Goal: Information Seeking & Learning: Learn about a topic

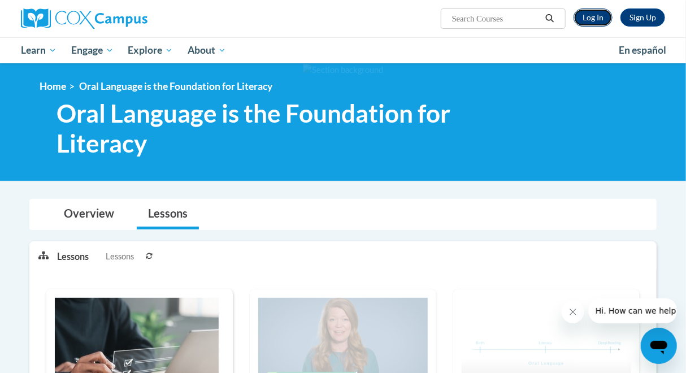
click at [592, 18] on link "Log In" at bounding box center [592, 17] width 39 height 18
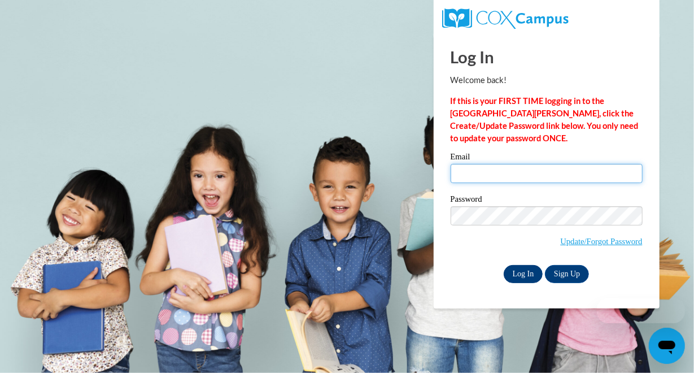
type input "kennedysara@aasd.k12.wi.us"
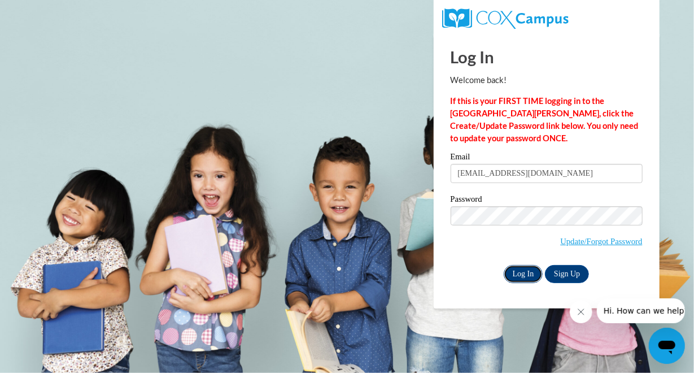
click at [521, 275] on input "Log In" at bounding box center [524, 274] width 40 height 18
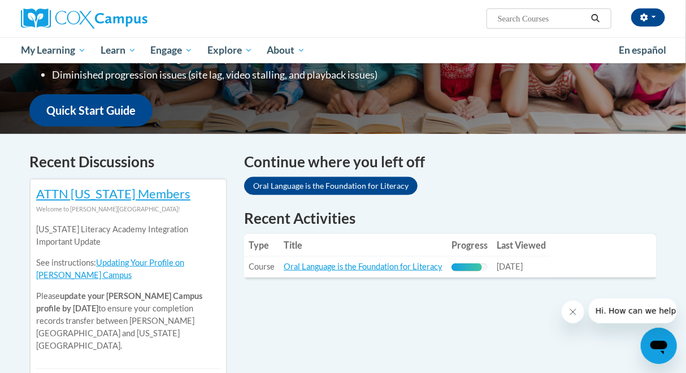
scroll to position [264, 0]
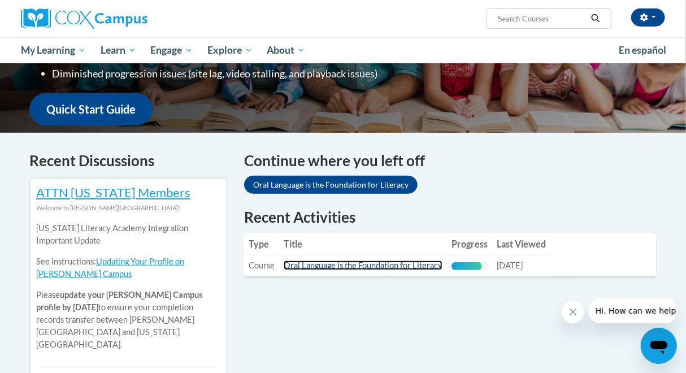
click at [307, 265] on link "Oral Language is the Foundation for Literacy" at bounding box center [363, 265] width 159 height 10
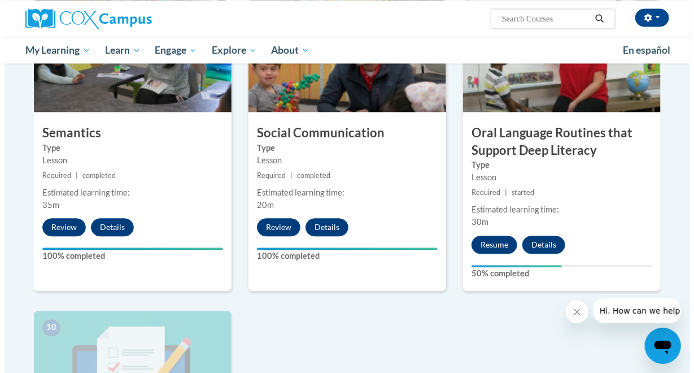
scroll to position [946, 0]
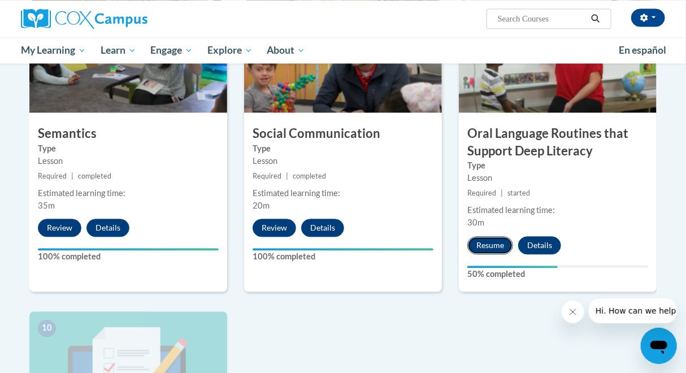
click at [481, 241] on button "Resume" at bounding box center [490, 245] width 46 height 18
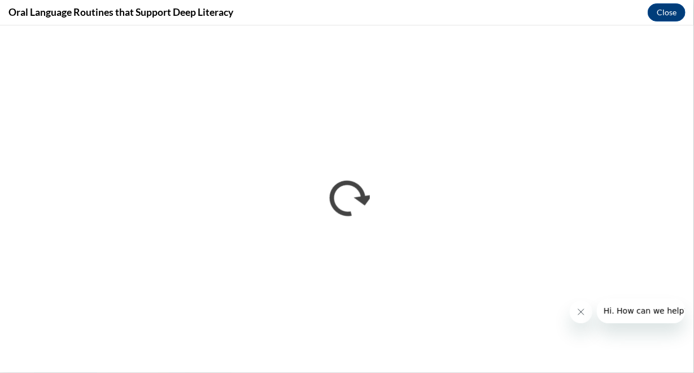
scroll to position [0, 0]
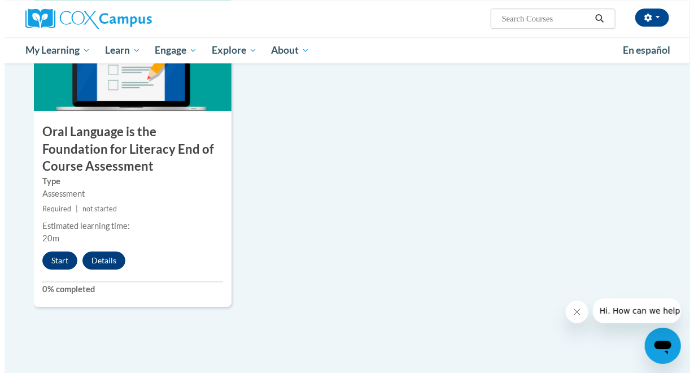
scroll to position [1286, 0]
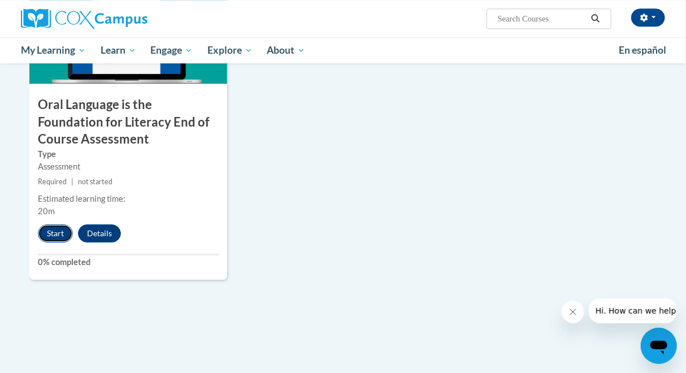
click at [55, 229] on button "Start" at bounding box center [55, 233] width 35 height 18
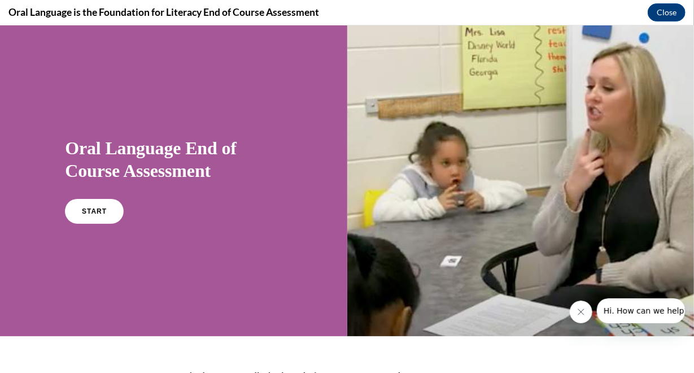
scroll to position [0, 0]
click at [93, 216] on link "START" at bounding box center [95, 211] width 62 height 26
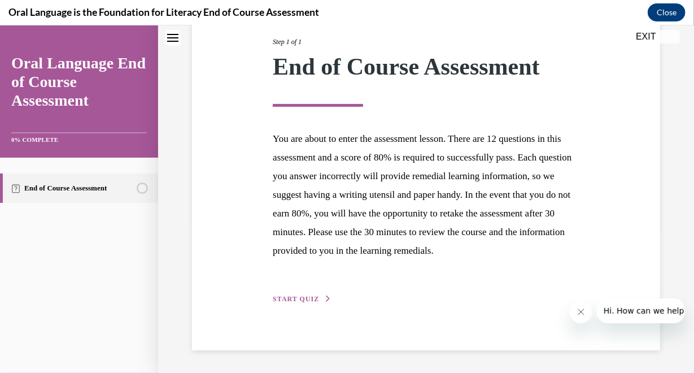
scroll to position [164, 0]
click at [300, 296] on span "START QUIZ" at bounding box center [296, 298] width 46 height 8
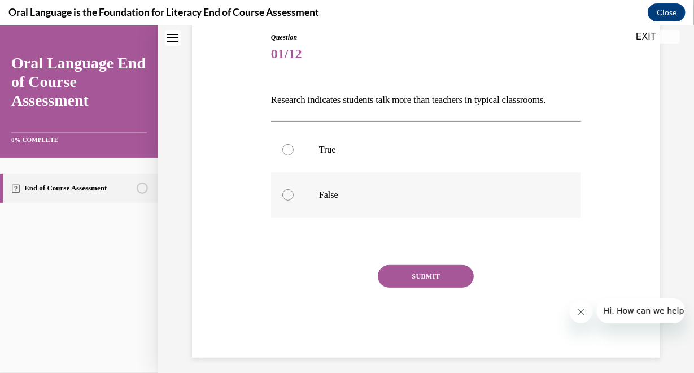
click at [287, 200] on div at bounding box center [287, 194] width 11 height 11
click at [287, 200] on input "False" at bounding box center [287, 194] width 11 height 11
radio input "true"
click at [413, 287] on button "SUBMIT" at bounding box center [426, 275] width 96 height 23
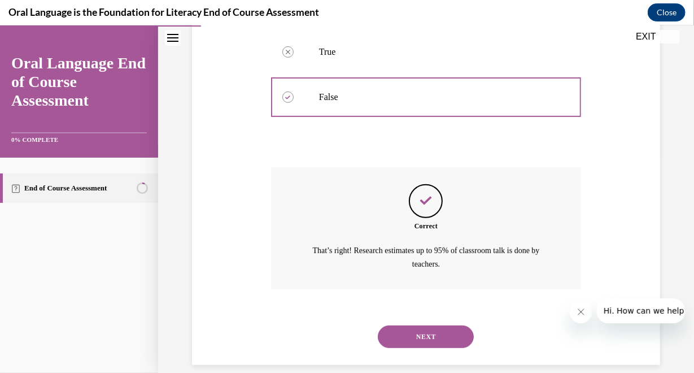
scroll to position [255, 0]
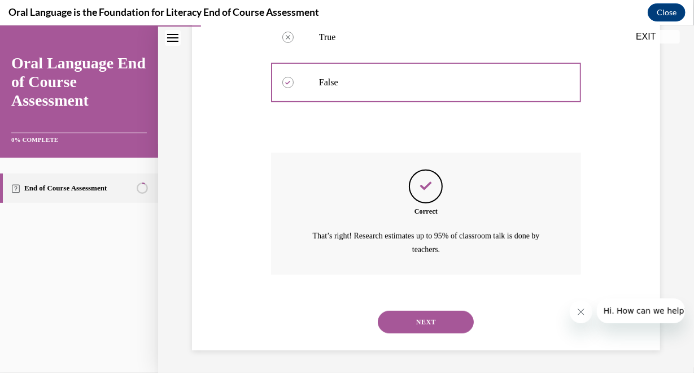
click at [442, 323] on button "NEXT" at bounding box center [426, 321] width 96 height 23
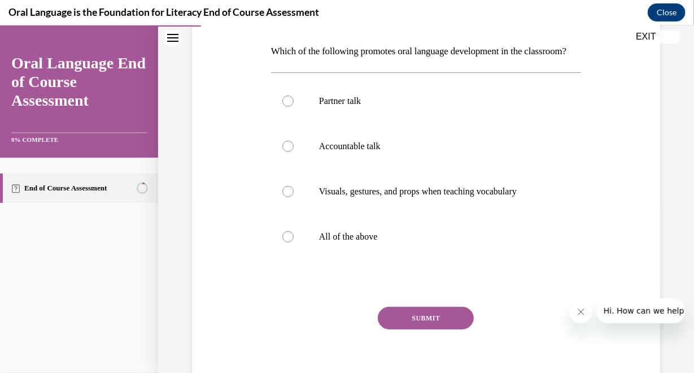
scroll to position [173, 0]
click at [286, 242] on div at bounding box center [287, 235] width 11 height 11
click at [286, 242] on input "All of the above" at bounding box center [287, 235] width 11 height 11
radio input "true"
click at [420, 329] on button "SUBMIT" at bounding box center [426, 317] width 96 height 23
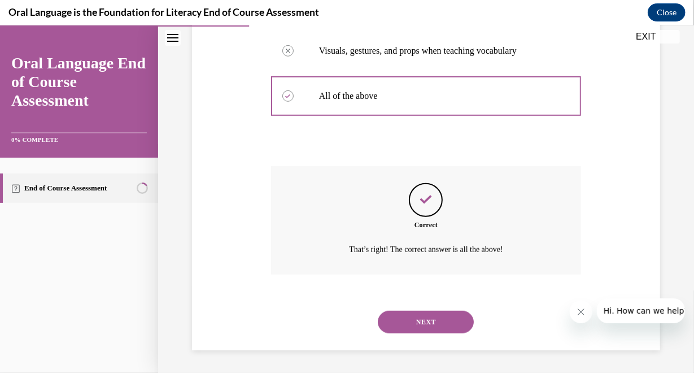
scroll to position [332, 0]
click at [428, 320] on button "NEXT" at bounding box center [426, 321] width 96 height 23
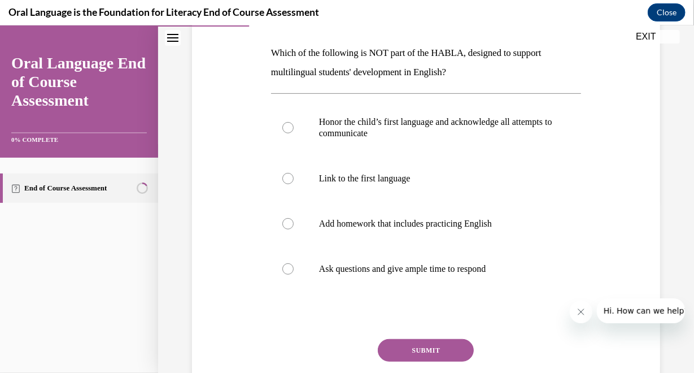
scroll to position [176, 0]
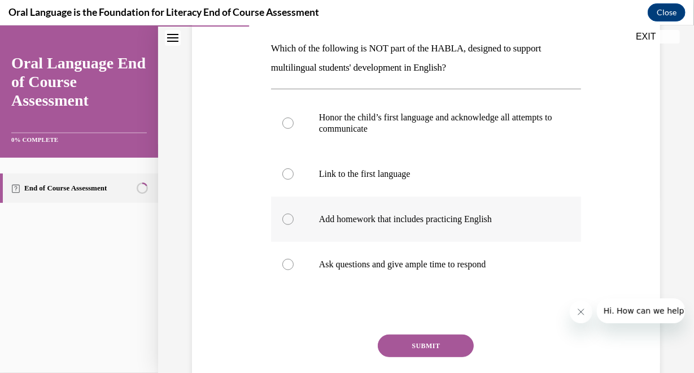
click at [286, 217] on div at bounding box center [287, 218] width 11 height 11
click at [286, 217] on input "Add homework that includes practicing English" at bounding box center [287, 218] width 11 height 11
radio input "true"
click at [432, 340] on button "SUBMIT" at bounding box center [426, 345] width 96 height 23
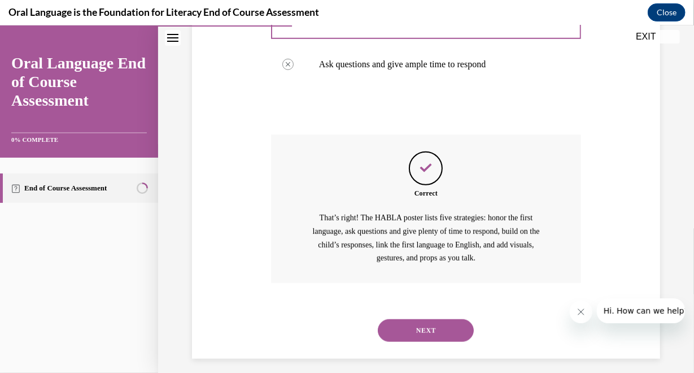
scroll to position [384, 0]
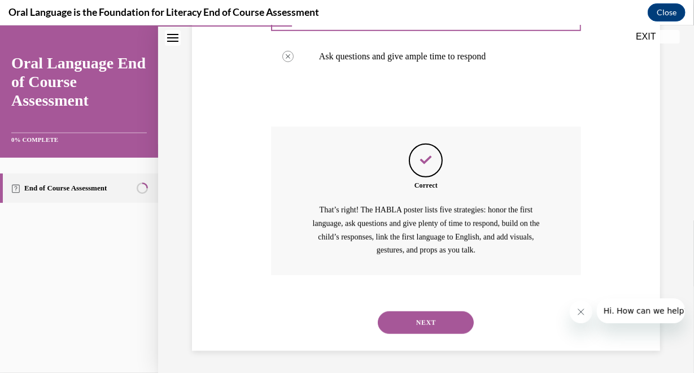
click at [417, 320] on button "NEXT" at bounding box center [426, 322] width 96 height 23
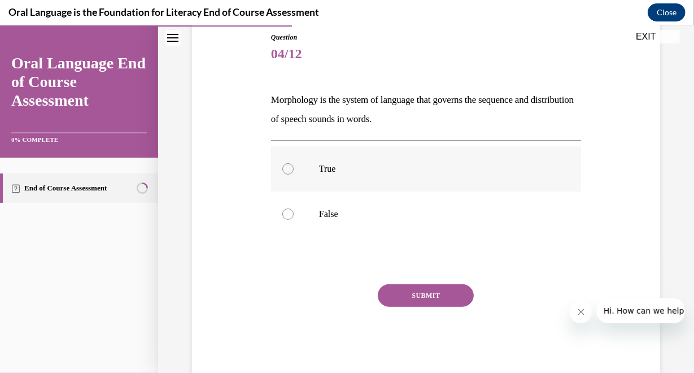
click at [291, 164] on div at bounding box center [287, 168] width 11 height 11
click at [291, 164] on input "True" at bounding box center [287, 168] width 11 height 11
radio input "true"
click at [419, 297] on button "SUBMIT" at bounding box center [426, 295] width 96 height 23
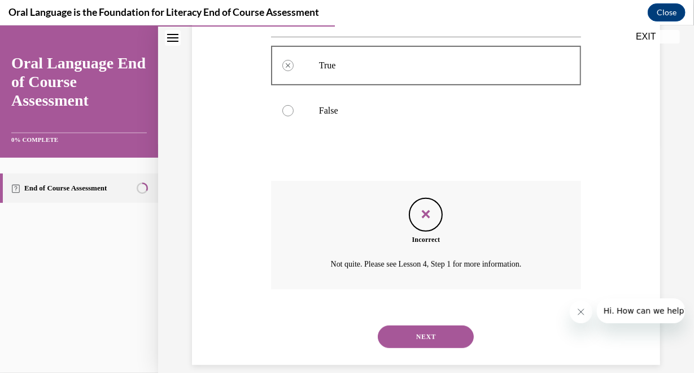
scroll to position [242, 0]
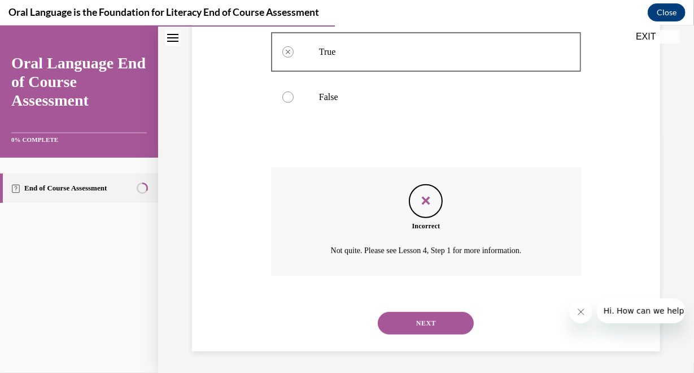
click at [432, 315] on button "NEXT" at bounding box center [426, 322] width 96 height 23
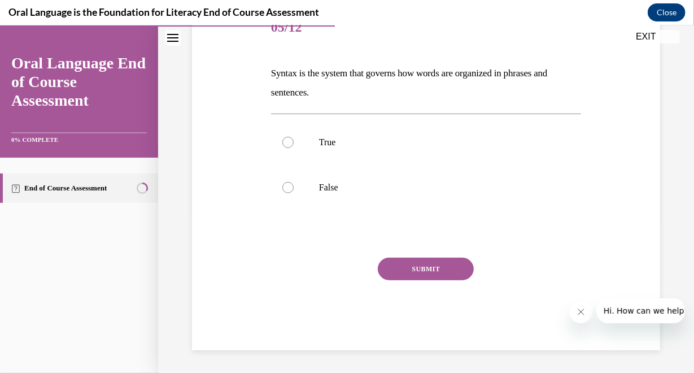
scroll to position [125, 0]
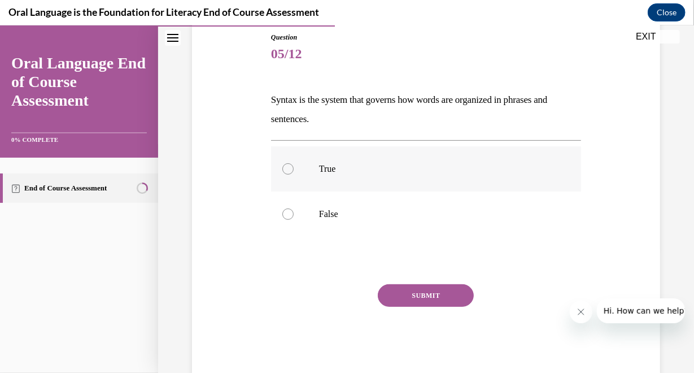
click at [280, 166] on label "True" at bounding box center [426, 168] width 310 height 45
click at [282, 166] on input "True" at bounding box center [287, 168] width 11 height 11
radio input "true"
click at [408, 291] on button "SUBMIT" at bounding box center [426, 295] width 96 height 23
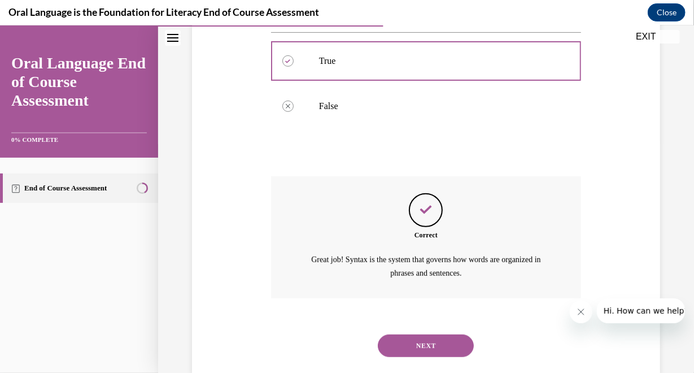
scroll to position [255, 0]
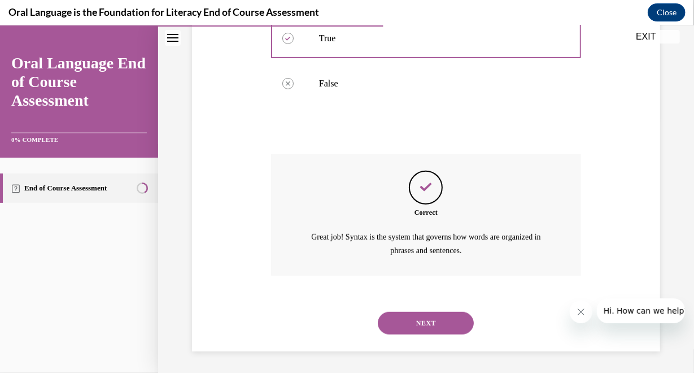
click at [433, 327] on button "NEXT" at bounding box center [426, 322] width 96 height 23
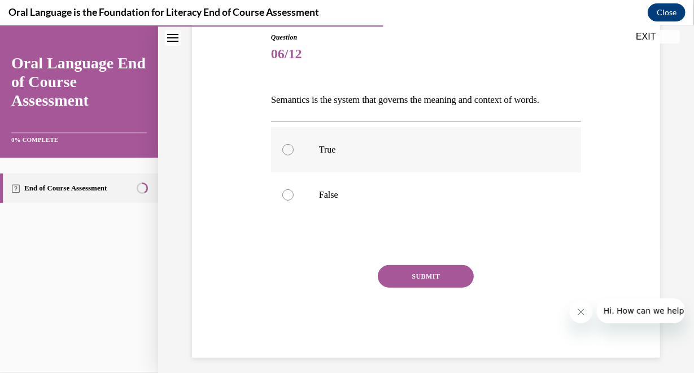
click at [285, 145] on div at bounding box center [287, 148] width 11 height 11
click at [285, 145] on input "True" at bounding box center [287, 148] width 11 height 11
radio input "true"
click at [421, 272] on button "SUBMIT" at bounding box center [426, 275] width 96 height 23
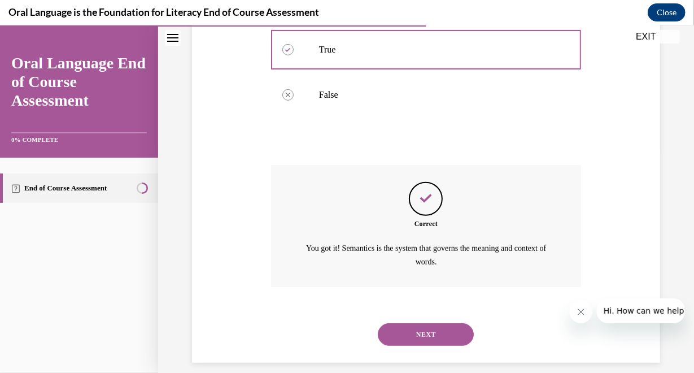
scroll to position [236, 0]
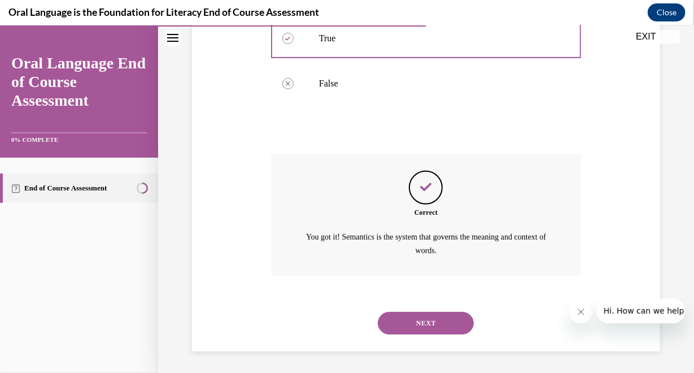
click at [430, 320] on button "NEXT" at bounding box center [426, 322] width 96 height 23
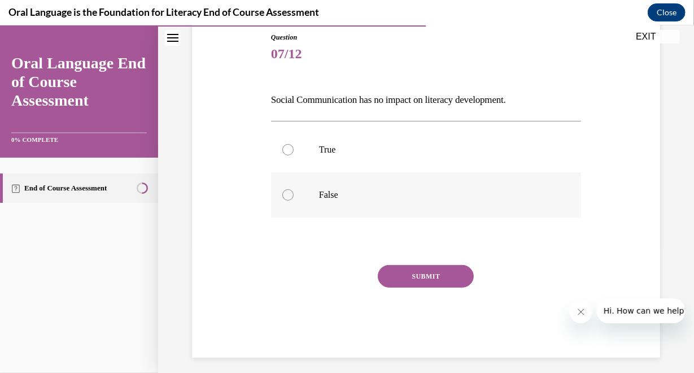
click at [288, 192] on div at bounding box center [287, 194] width 11 height 11
click at [288, 192] on input "False" at bounding box center [287, 194] width 11 height 11
radio input "true"
click at [432, 272] on button "SUBMIT" at bounding box center [426, 275] width 96 height 23
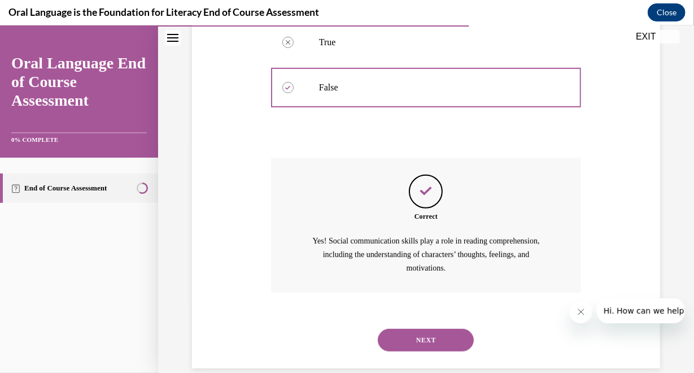
scroll to position [250, 0]
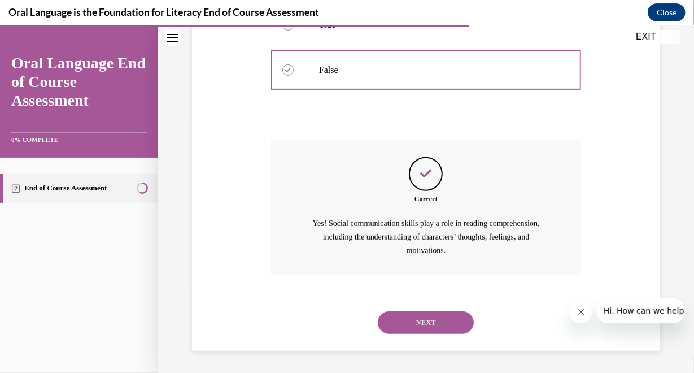
click at [419, 316] on button "NEXT" at bounding box center [426, 322] width 96 height 23
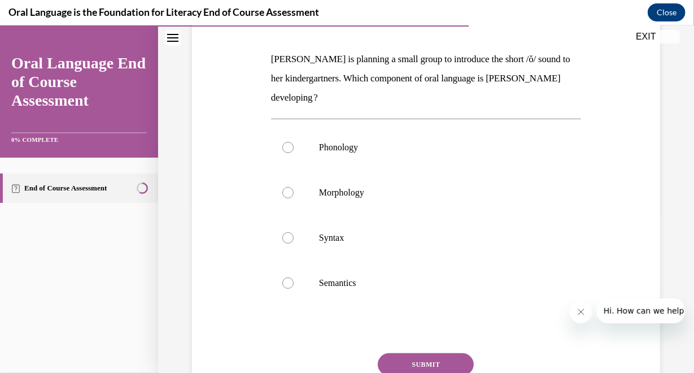
scroll to position [165, 0]
click at [287, 145] on div at bounding box center [287, 147] width 11 height 11
click at [287, 145] on input "Phonology" at bounding box center [287, 147] width 11 height 11
radio input "true"
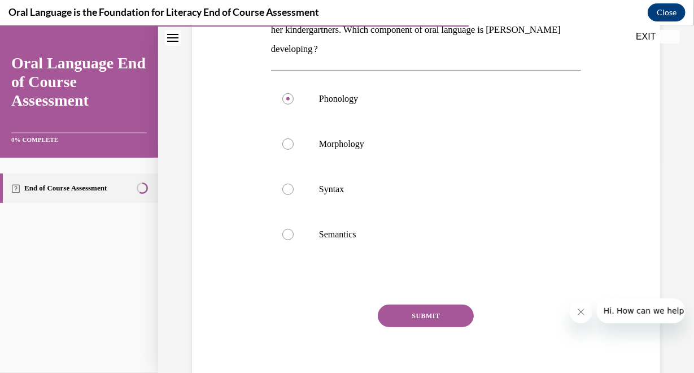
scroll to position [219, 0]
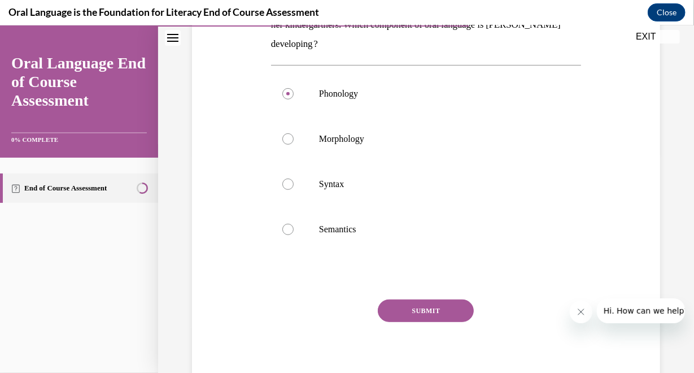
click at [423, 308] on button "SUBMIT" at bounding box center [426, 310] width 96 height 23
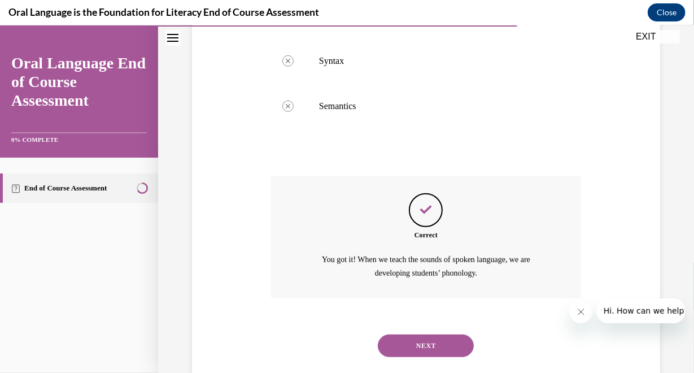
scroll to position [365, 0]
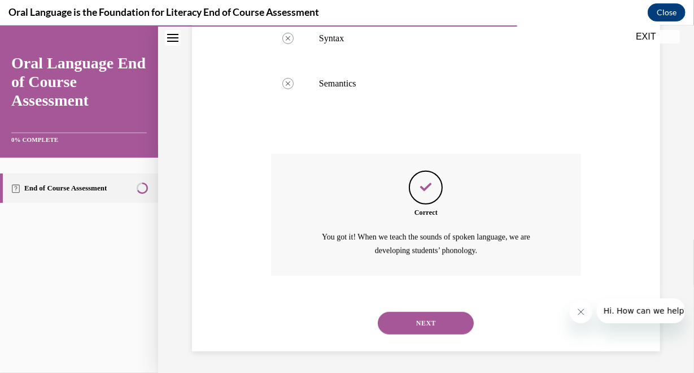
click at [419, 323] on button "NEXT" at bounding box center [426, 322] width 96 height 23
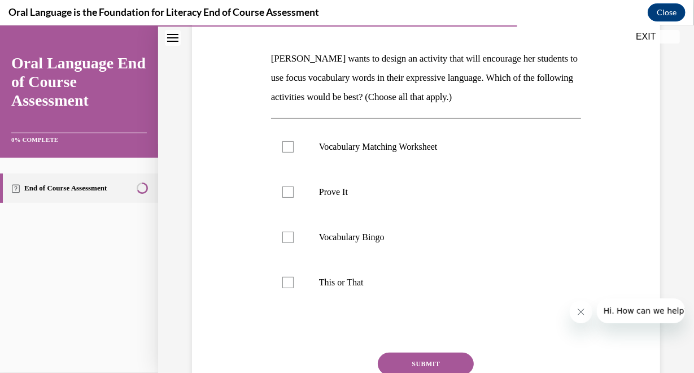
scroll to position [169, 0]
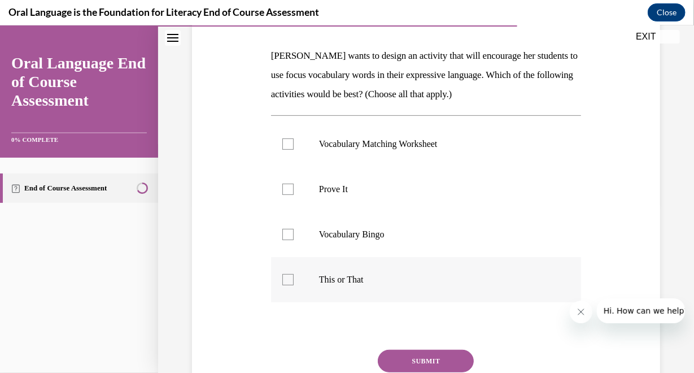
click at [288, 273] on div at bounding box center [287, 278] width 11 height 11
click at [288, 273] on input "This or That" at bounding box center [287, 278] width 11 height 11
checkbox input "true"
click at [417, 356] on button "SUBMIT" at bounding box center [426, 360] width 96 height 23
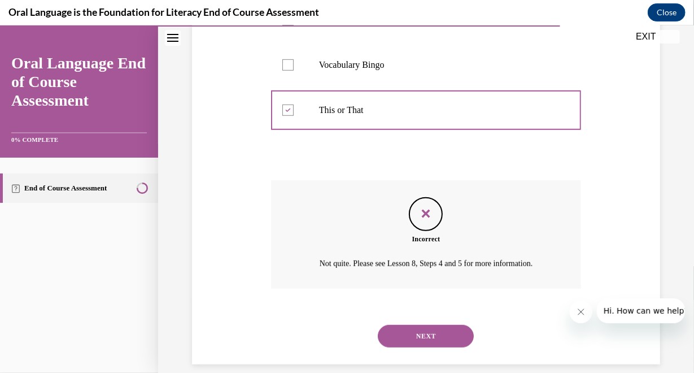
scroll to position [351, 0]
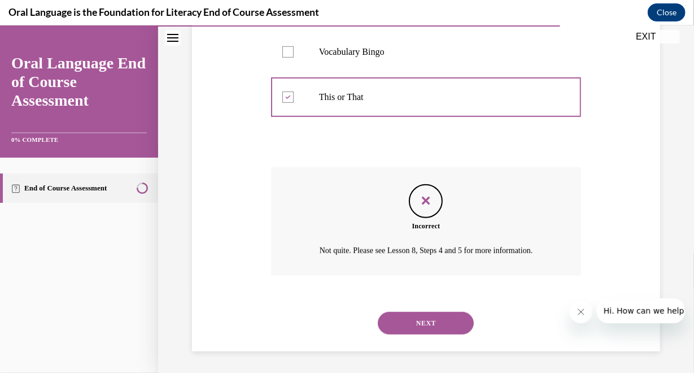
click at [424, 321] on button "NEXT" at bounding box center [426, 322] width 96 height 23
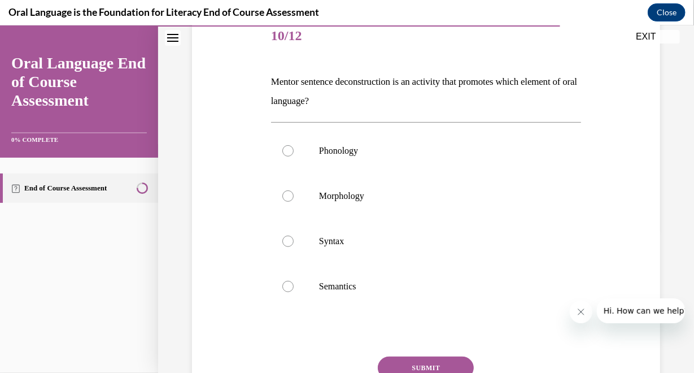
scroll to position [145, 0]
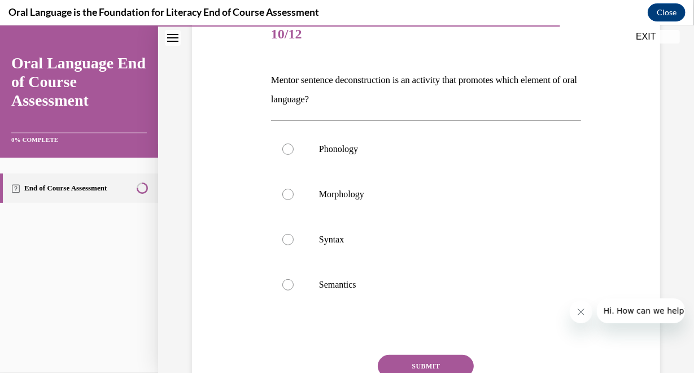
drag, startPoint x: 270, startPoint y: 76, endPoint x: 386, endPoint y: 103, distance: 119.5
click at [386, 103] on p "Mentor sentence deconstruction is an activity that promotes which element of or…" at bounding box center [426, 89] width 310 height 38
copy p "Mentor sentence deconstruction is an activity that promotes which element of or…"
click at [482, 102] on p "Mentor sentence deconstruction is an activity that promotes which element of or…" at bounding box center [426, 89] width 310 height 38
click at [286, 243] on div at bounding box center [287, 238] width 11 height 11
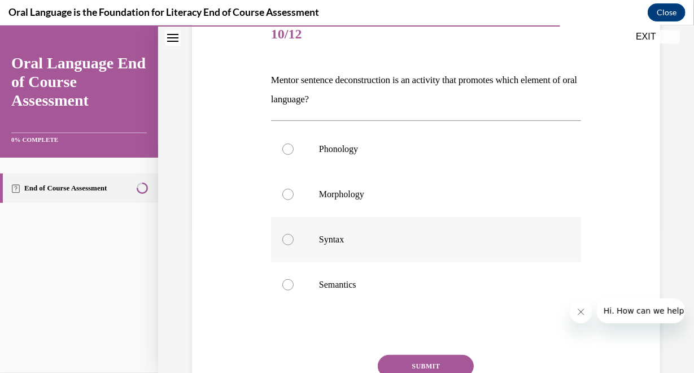
click at [286, 243] on input "Syntax" at bounding box center [287, 238] width 11 height 11
radio input "true"
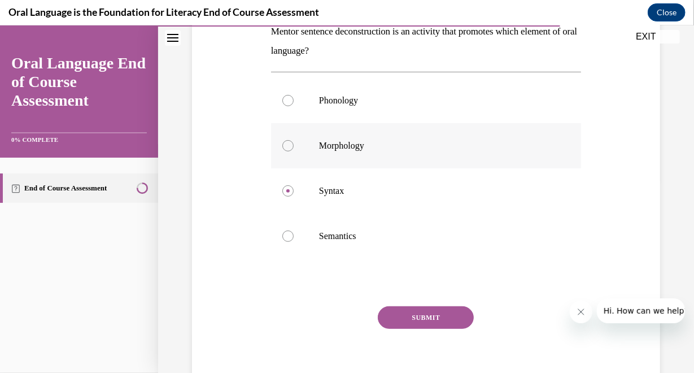
scroll to position [194, 0]
click at [424, 312] on button "SUBMIT" at bounding box center [426, 315] width 96 height 23
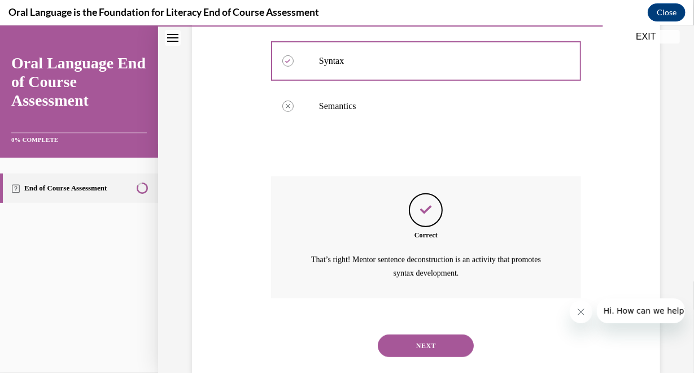
scroll to position [346, 0]
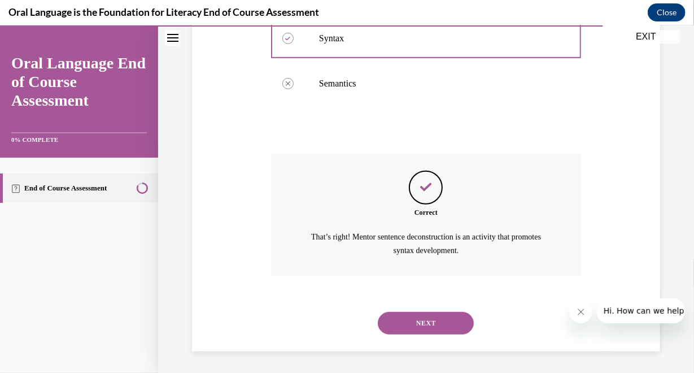
click at [434, 319] on button "NEXT" at bounding box center [426, 322] width 96 height 23
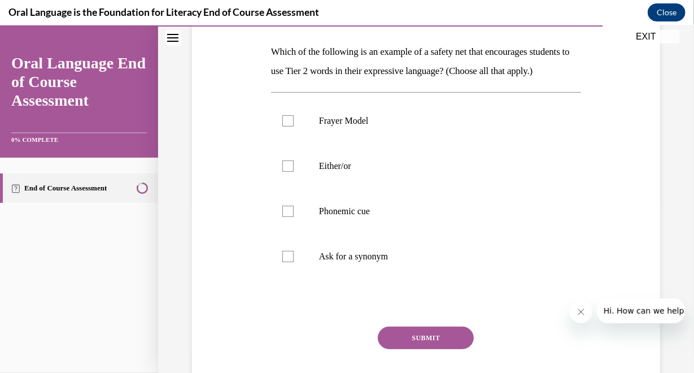
scroll to position [173, 0]
click at [289, 171] on div at bounding box center [287, 165] width 11 height 11
click at [289, 171] on input "Either/or" at bounding box center [287, 165] width 11 height 11
checkbox input "true"
click at [283, 262] on div at bounding box center [287, 255] width 11 height 11
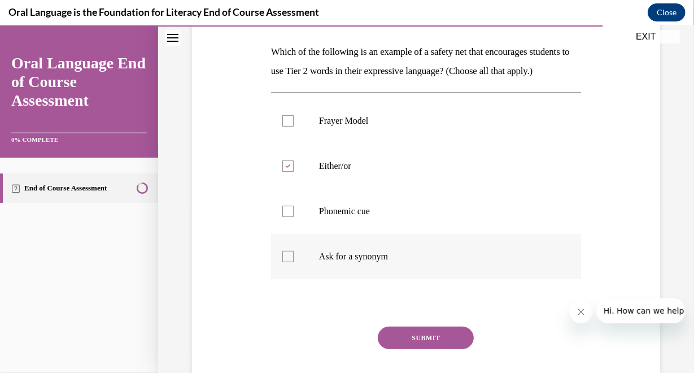
click at [283, 262] on input "Ask for a synonym" at bounding box center [287, 255] width 11 height 11
checkbox input "true"
click at [288, 216] on div at bounding box center [287, 210] width 11 height 11
click at [288, 216] on input "Phonemic cue" at bounding box center [287, 210] width 11 height 11
checkbox input "true"
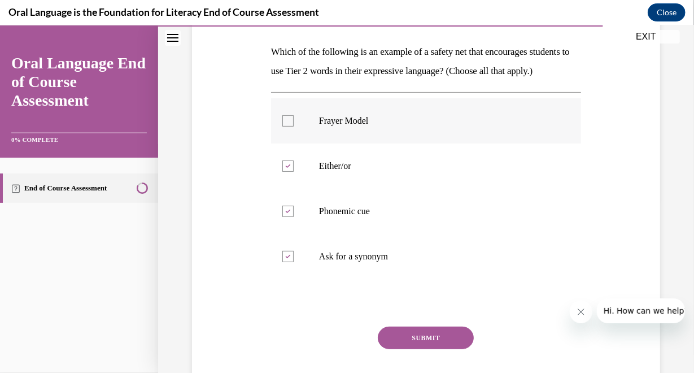
click at [280, 136] on label "Frayer Model" at bounding box center [426, 120] width 310 height 45
click at [282, 126] on input "Frayer Model" at bounding box center [287, 120] width 11 height 11
checkbox input "true"
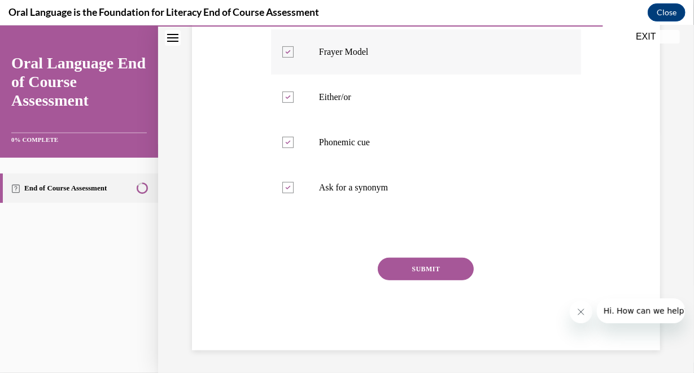
scroll to position [260, 0]
click at [426, 259] on button "SUBMIT" at bounding box center [426, 268] width 96 height 23
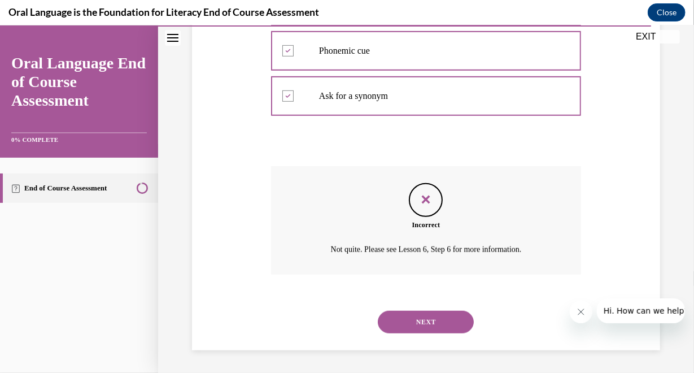
scroll to position [351, 0]
click at [419, 321] on button "NEXT" at bounding box center [426, 321] width 96 height 23
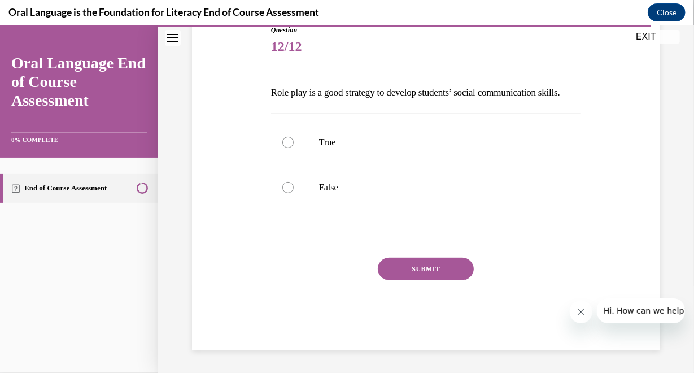
scroll to position [125, 0]
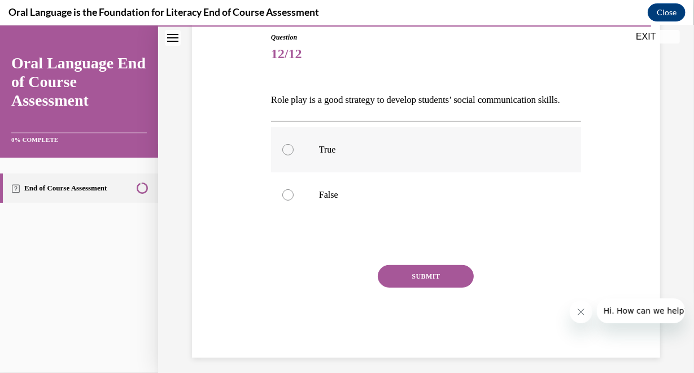
click at [284, 155] on div at bounding box center [287, 148] width 11 height 11
click at [284, 155] on input "True" at bounding box center [287, 148] width 11 height 11
radio input "true"
click at [418, 287] on button "SUBMIT" at bounding box center [426, 275] width 96 height 23
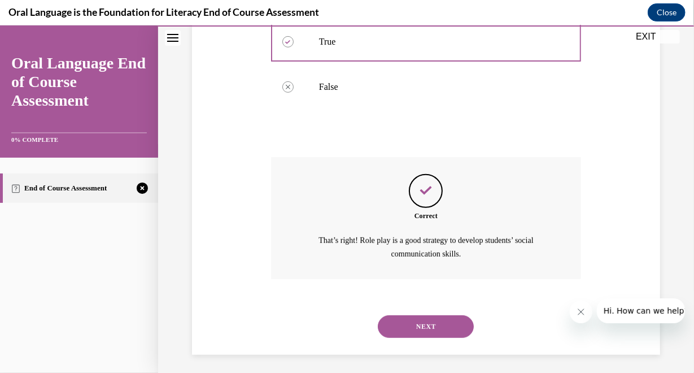
scroll to position [255, 0]
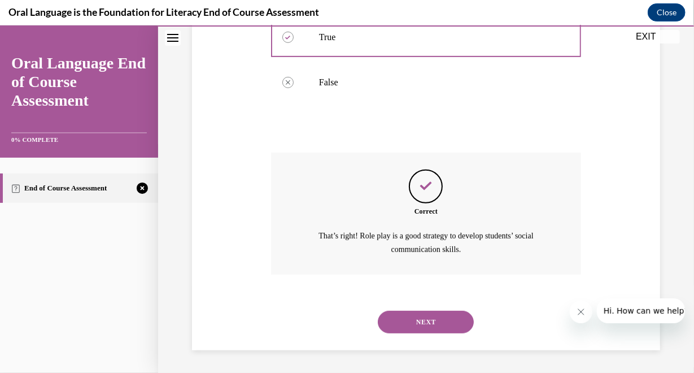
click at [425, 315] on button "NEXT" at bounding box center [426, 321] width 96 height 23
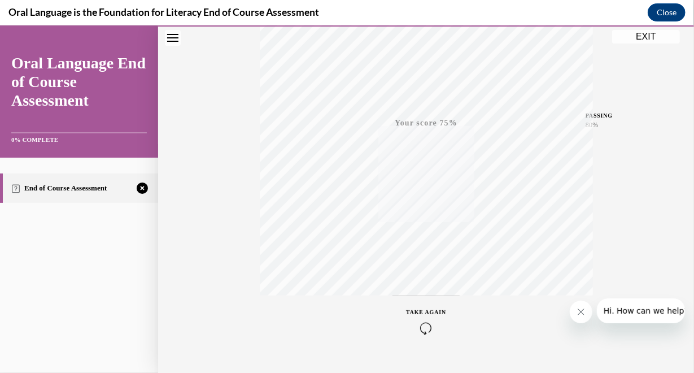
scroll to position [231, 0]
click at [421, 298] on icon "button" at bounding box center [426, 304] width 40 height 12
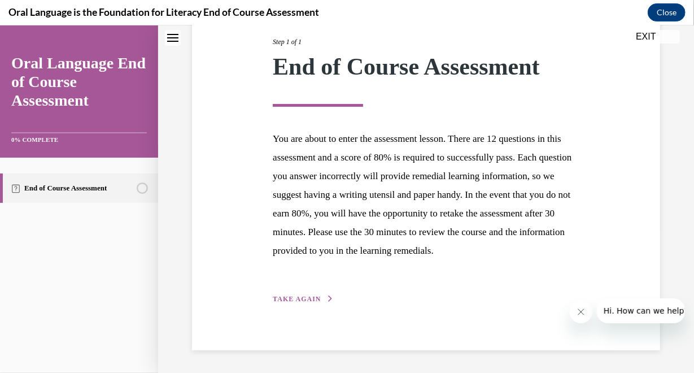
click at [304, 298] on span "TAKE AGAIN" at bounding box center [297, 298] width 48 height 8
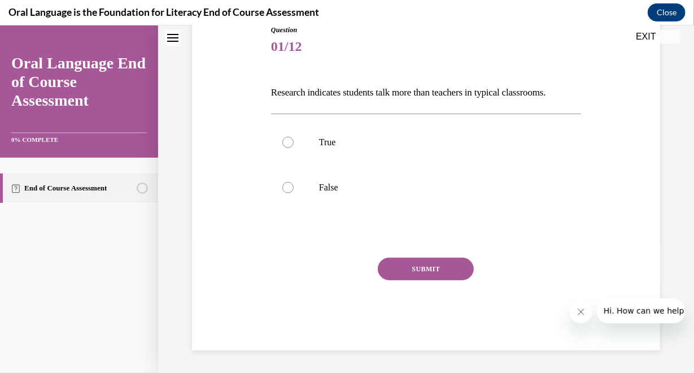
scroll to position [125, 0]
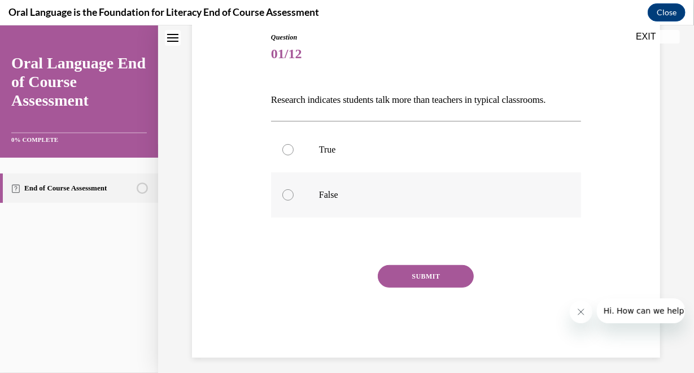
click at [288, 200] on div at bounding box center [287, 194] width 11 height 11
click at [288, 200] on input "False" at bounding box center [287, 194] width 11 height 11
radio input "true"
click at [424, 287] on button "SUBMIT" at bounding box center [426, 275] width 96 height 23
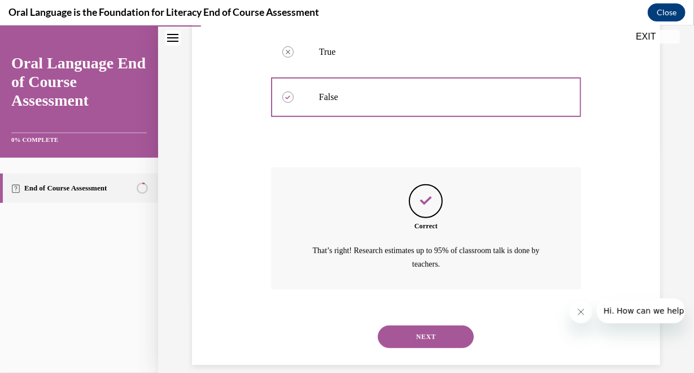
scroll to position [255, 0]
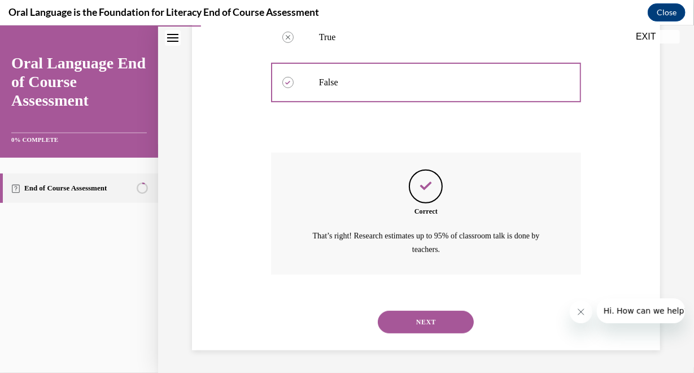
click at [421, 324] on button "NEXT" at bounding box center [426, 321] width 96 height 23
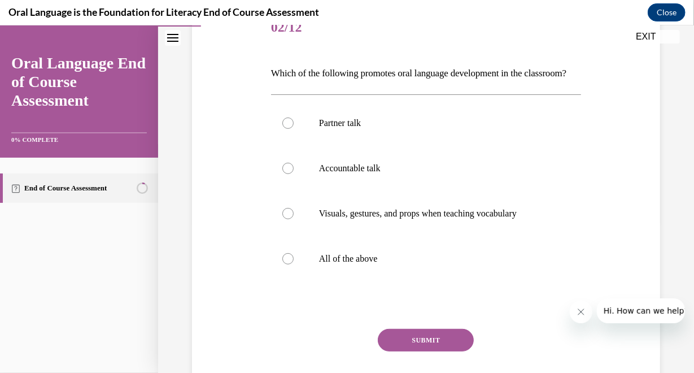
scroll to position [151, 0]
click at [289, 264] on div at bounding box center [287, 258] width 11 height 11
click at [289, 264] on input "All of the above" at bounding box center [287, 258] width 11 height 11
radio input "true"
click at [410, 351] on button "SUBMIT" at bounding box center [426, 339] width 96 height 23
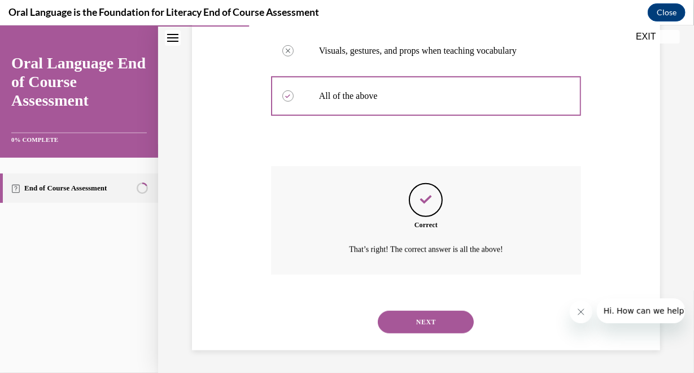
scroll to position [332, 0]
click at [421, 322] on button "NEXT" at bounding box center [426, 321] width 96 height 23
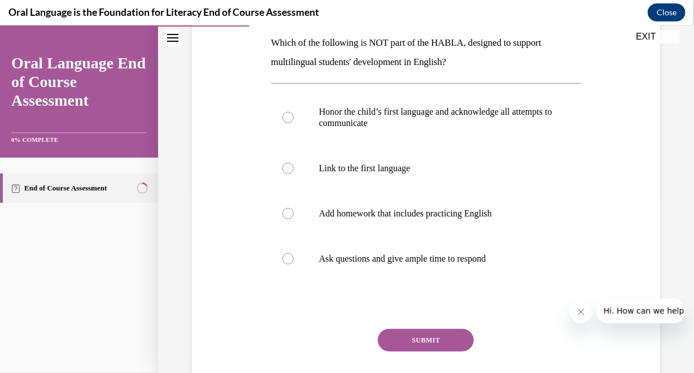
scroll to position [181, 0]
click at [285, 212] on div at bounding box center [287, 213] width 11 height 11
click at [285, 212] on input "Add homework that includes practicing English" at bounding box center [287, 213] width 11 height 11
radio input "true"
click at [423, 340] on button "SUBMIT" at bounding box center [426, 340] width 96 height 23
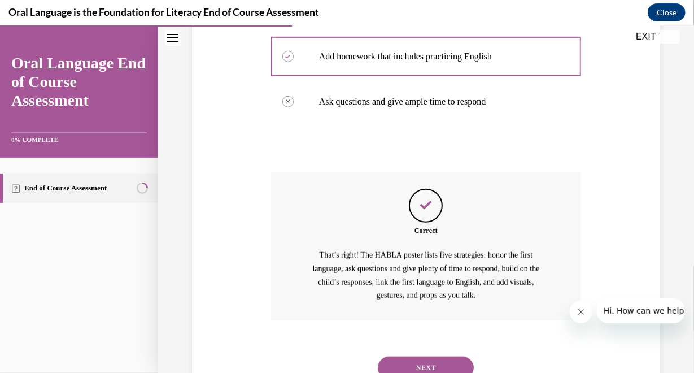
scroll to position [384, 0]
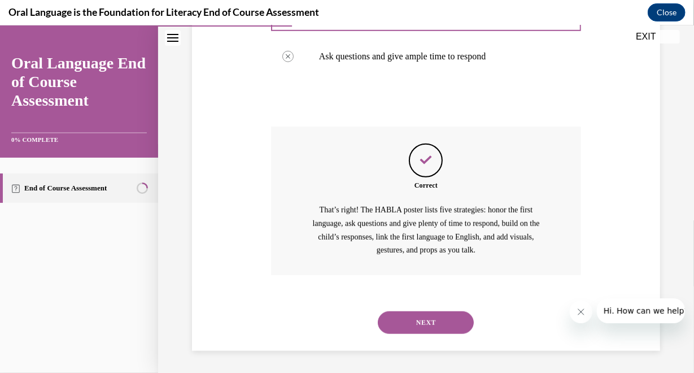
click at [422, 320] on button "NEXT" at bounding box center [426, 322] width 96 height 23
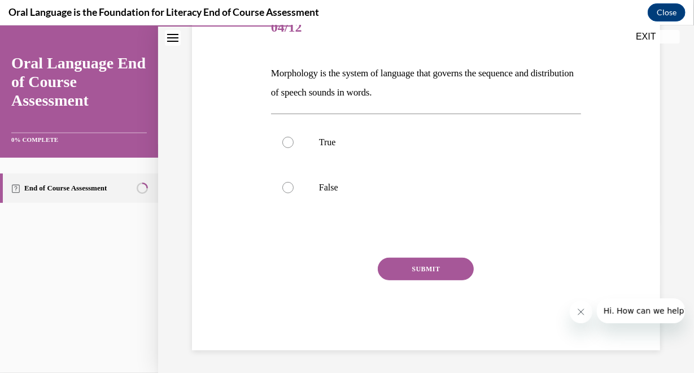
scroll to position [125, 0]
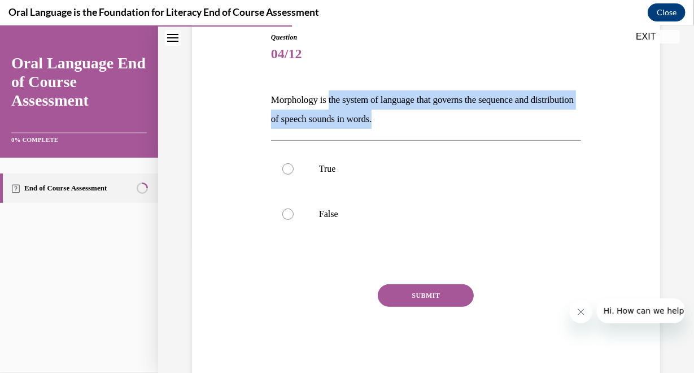
drag, startPoint x: 330, startPoint y: 96, endPoint x: 434, endPoint y: 120, distance: 107.2
click at [434, 120] on p "Morphology is the system of language that governs the sequence and distribution…" at bounding box center [426, 109] width 310 height 38
copy p "the system of language that governs the sequence and distribution of speech sou…"
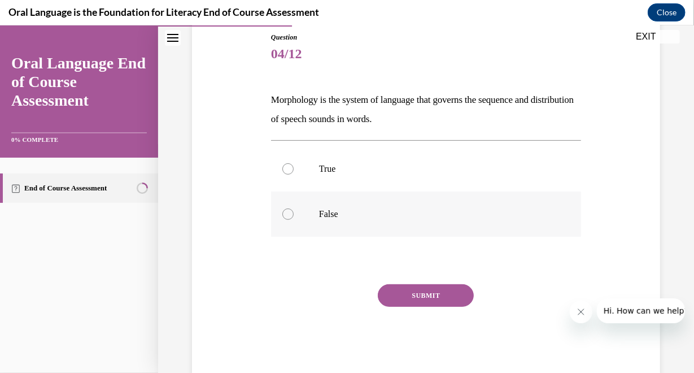
click at [285, 210] on div at bounding box center [287, 213] width 11 height 11
click at [285, 210] on input "False" at bounding box center [287, 213] width 11 height 11
radio input "true"
click at [420, 295] on button "SUBMIT" at bounding box center [426, 295] width 96 height 23
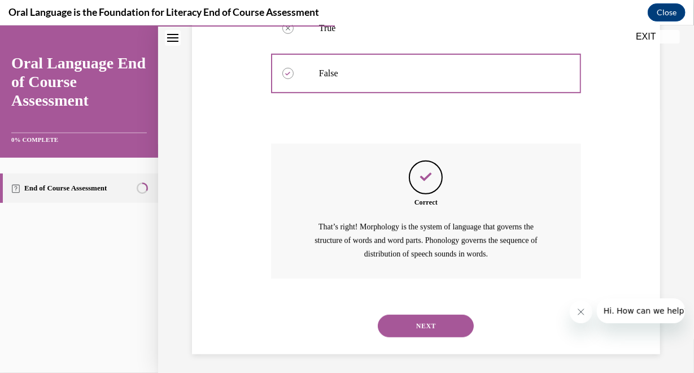
scroll to position [269, 0]
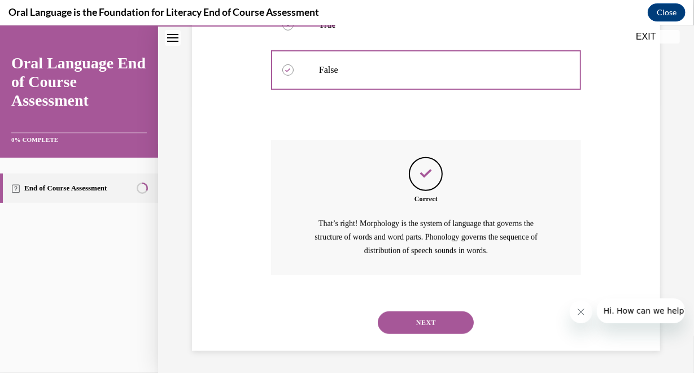
click at [418, 328] on button "NEXT" at bounding box center [426, 322] width 96 height 23
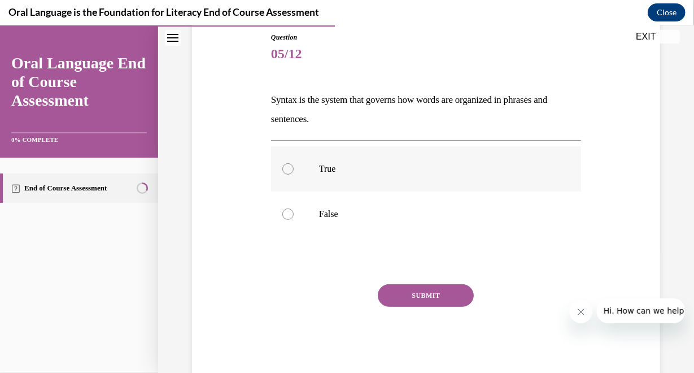
click at [288, 166] on div at bounding box center [287, 168] width 11 height 11
click at [288, 166] on input "True" at bounding box center [287, 168] width 11 height 11
radio input "true"
click at [415, 295] on button "SUBMIT" at bounding box center [426, 295] width 96 height 23
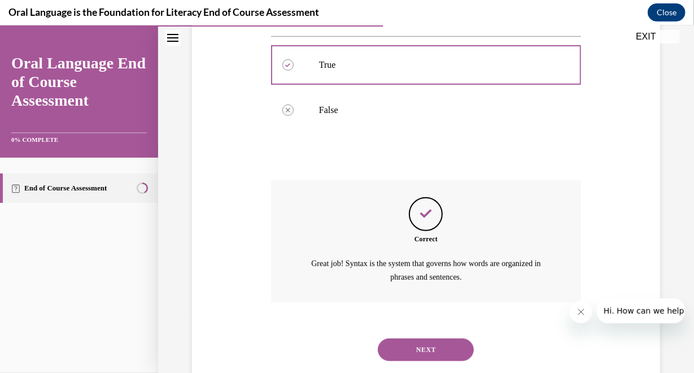
scroll to position [255, 0]
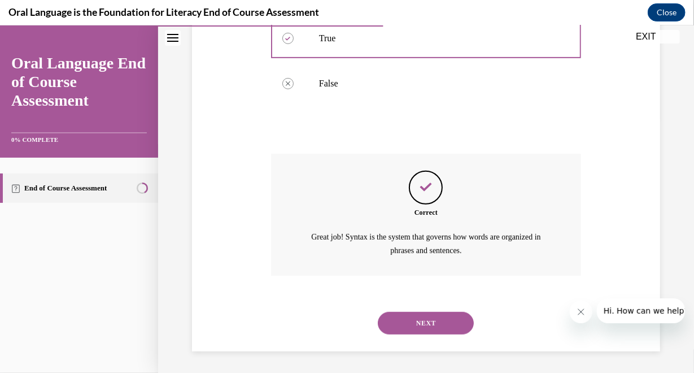
click at [421, 325] on button "NEXT" at bounding box center [426, 322] width 96 height 23
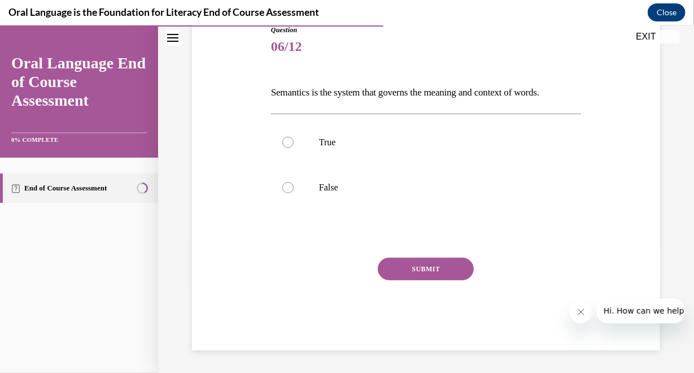
scroll to position [125, 0]
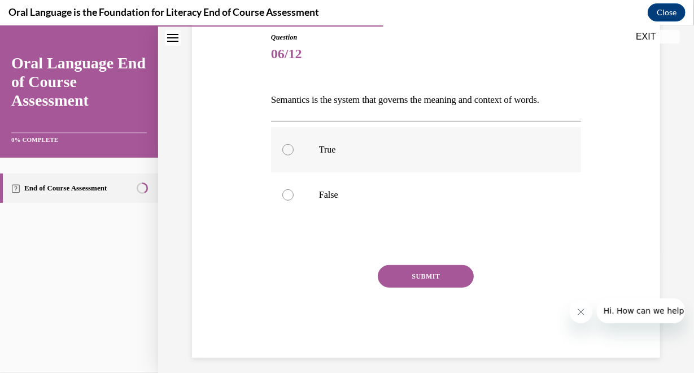
click at [288, 144] on div at bounding box center [287, 148] width 11 height 11
click at [288, 144] on input "True" at bounding box center [287, 148] width 11 height 11
radio input "true"
click at [420, 281] on button "SUBMIT" at bounding box center [426, 275] width 96 height 23
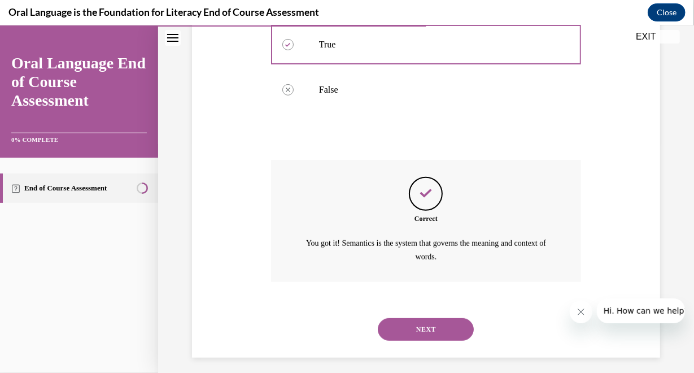
scroll to position [236, 0]
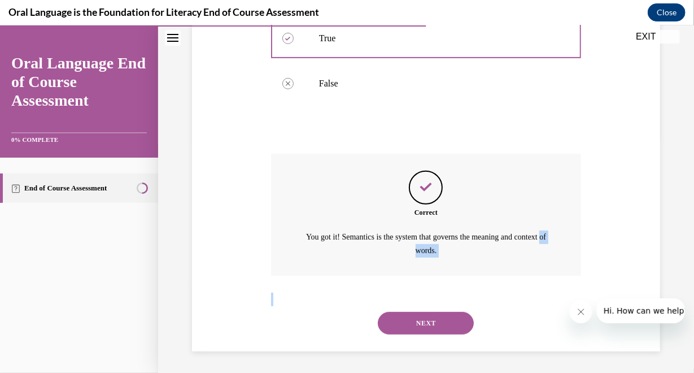
drag, startPoint x: 420, startPoint y: 281, endPoint x: 414, endPoint y: 314, distance: 33.2
click at [414, 314] on div "Question 06/12 Semantics is the system that governs the meaning and context of …" at bounding box center [426, 135] width 310 height 430
click at [414, 314] on button "NEXT" at bounding box center [426, 322] width 96 height 23
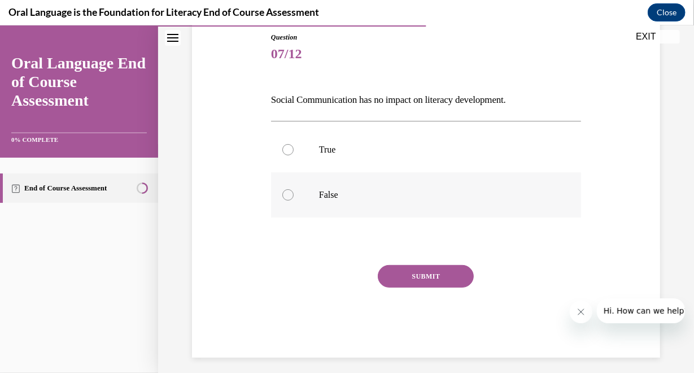
click at [288, 193] on div at bounding box center [287, 194] width 11 height 11
click at [288, 193] on input "False" at bounding box center [287, 194] width 11 height 11
radio input "true"
click at [429, 273] on button "SUBMIT" at bounding box center [426, 275] width 96 height 23
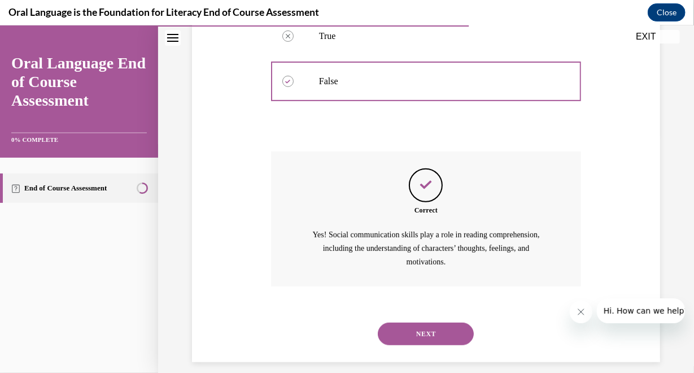
scroll to position [250, 0]
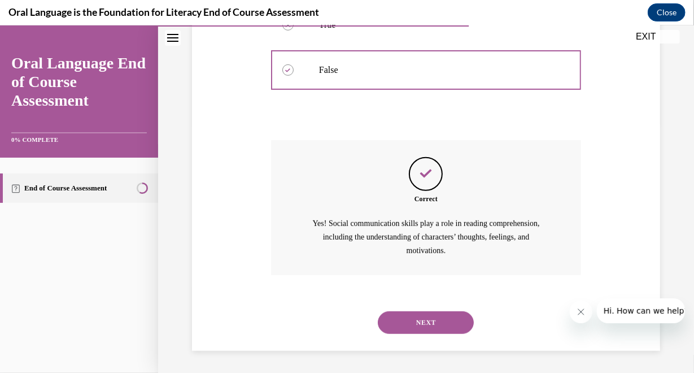
click at [424, 316] on button "NEXT" at bounding box center [426, 322] width 96 height 23
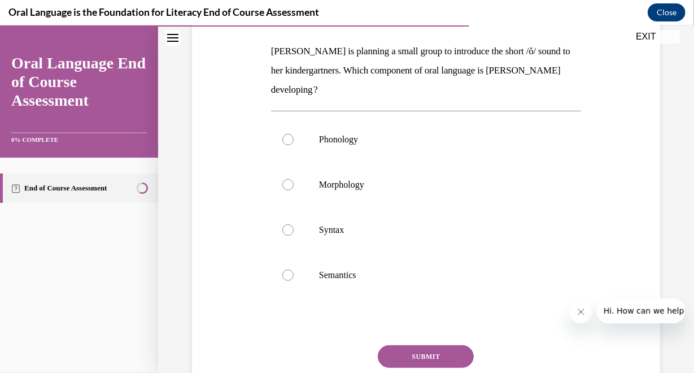
scroll to position [169, 0]
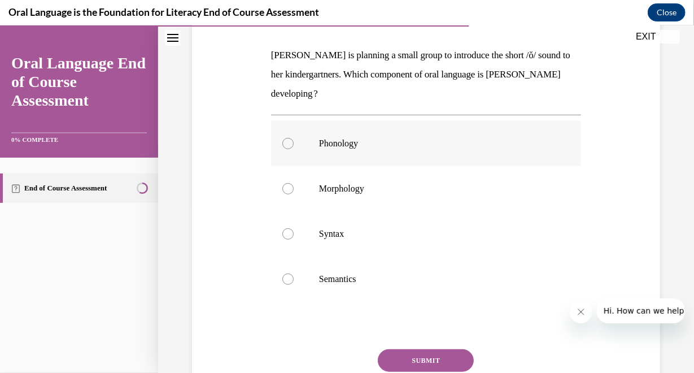
click at [286, 138] on div at bounding box center [287, 142] width 11 height 11
click at [286, 138] on input "Phonology" at bounding box center [287, 142] width 11 height 11
radio input "true"
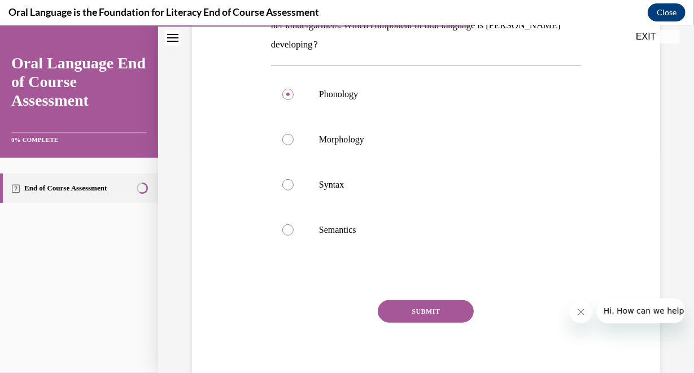
scroll to position [237, 0]
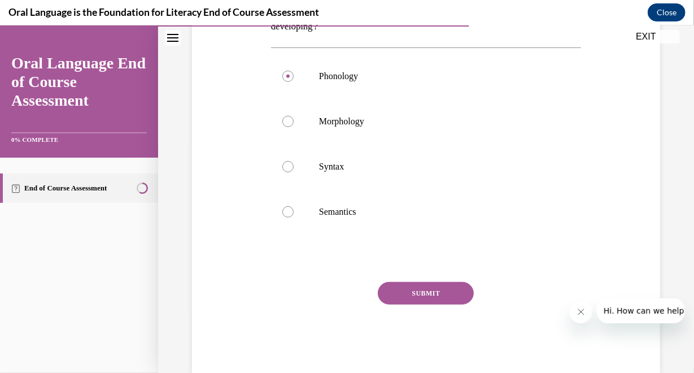
click at [417, 293] on button "SUBMIT" at bounding box center [426, 292] width 96 height 23
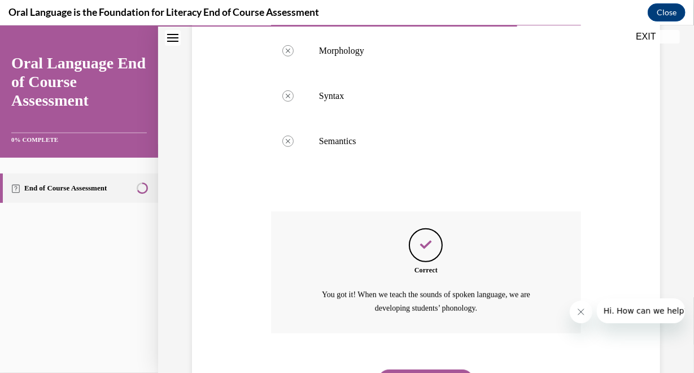
scroll to position [365, 0]
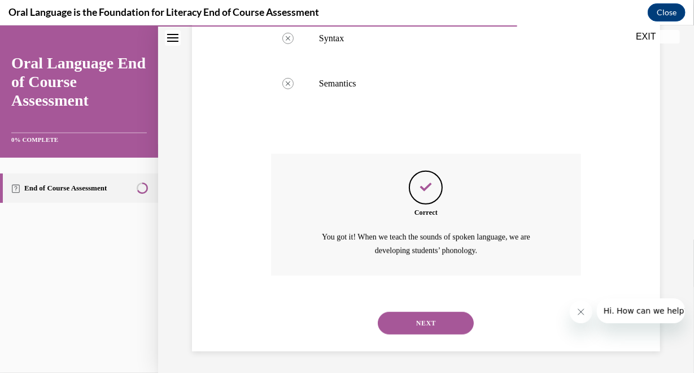
click at [425, 317] on button "NEXT" at bounding box center [426, 322] width 96 height 23
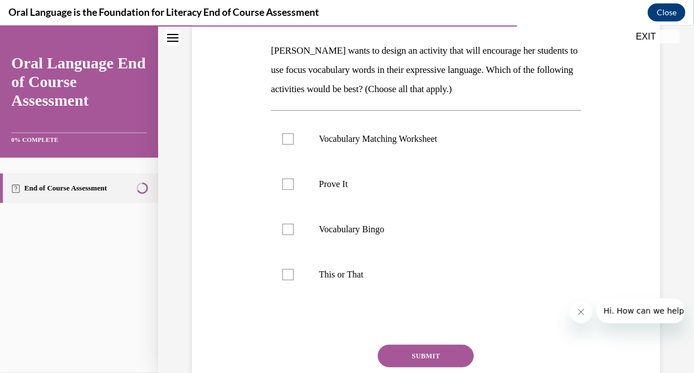
scroll to position [173, 0]
click at [288, 182] on div at bounding box center [287, 184] width 11 height 11
click at [288, 182] on input "Prove It" at bounding box center [287, 184] width 11 height 11
checkbox input "true"
click at [285, 275] on div at bounding box center [287, 274] width 11 height 11
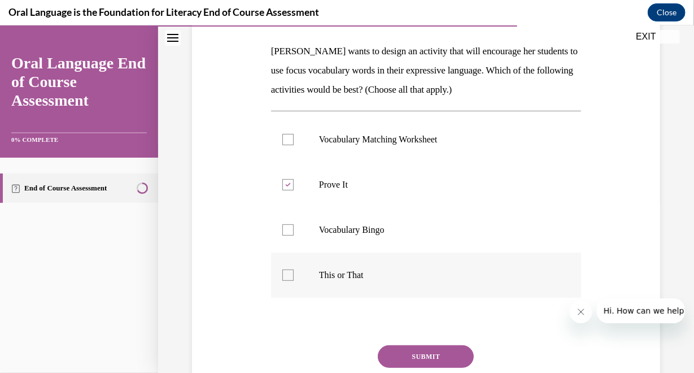
click at [285, 275] on input "This or That" at bounding box center [287, 274] width 11 height 11
checkbox input "true"
click at [286, 228] on div at bounding box center [287, 229] width 11 height 11
click at [286, 228] on input "Vocabulary Bingo" at bounding box center [287, 229] width 11 height 11
checkbox input "true"
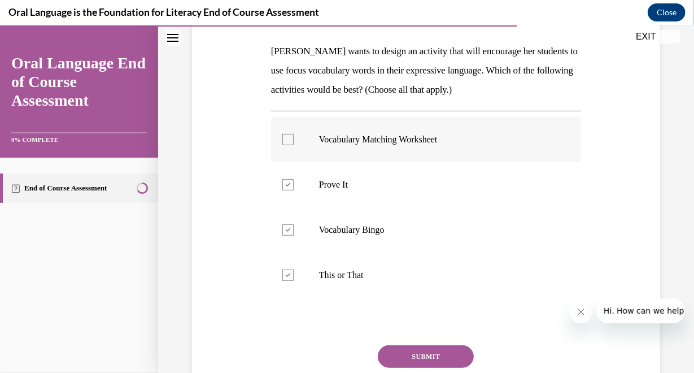
click at [289, 136] on div at bounding box center [287, 138] width 11 height 11
click at [289, 136] on input "Vocabulary Matching Worksheet" at bounding box center [287, 138] width 11 height 11
checkbox input "true"
click at [430, 353] on button "SUBMIT" at bounding box center [426, 356] width 96 height 23
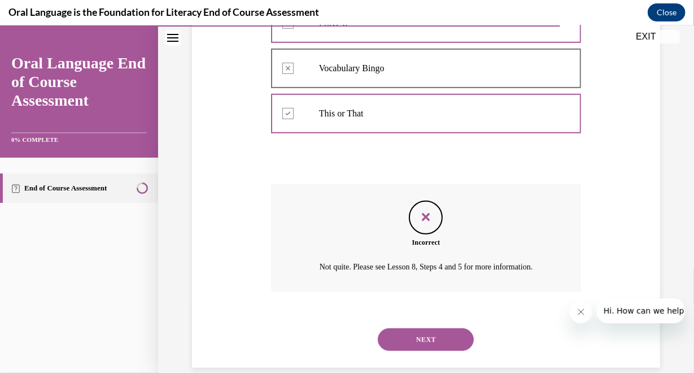
scroll to position [351, 0]
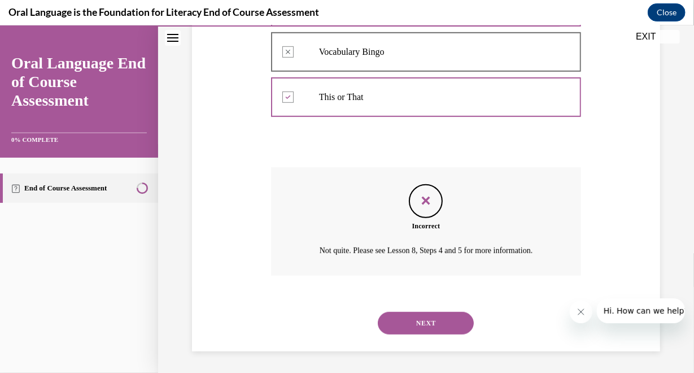
click at [419, 320] on button "NEXT" at bounding box center [426, 322] width 96 height 23
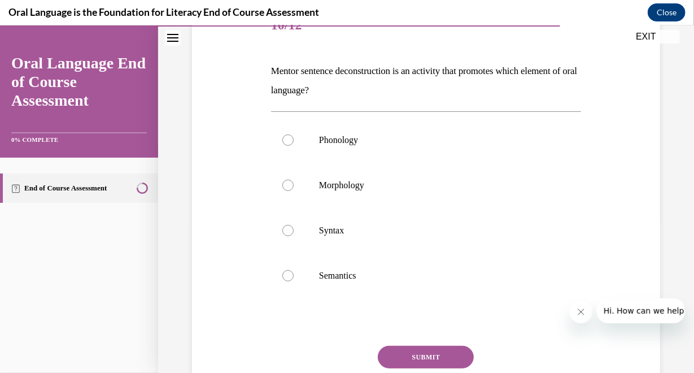
scroll to position [152, 0]
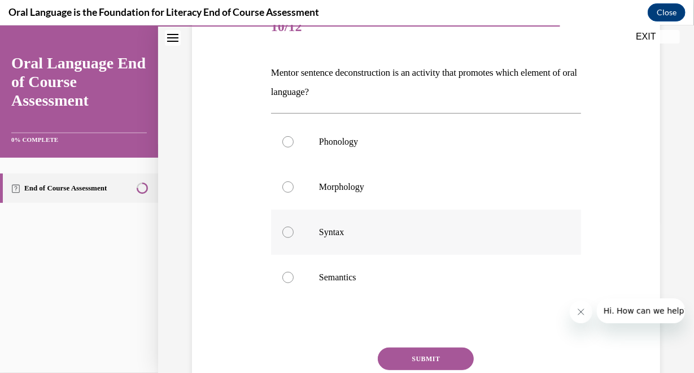
click at [288, 229] on div at bounding box center [287, 231] width 11 height 11
click at [288, 229] on input "Syntax" at bounding box center [287, 231] width 11 height 11
radio input "true"
click at [406, 358] on button "SUBMIT" at bounding box center [426, 358] width 96 height 23
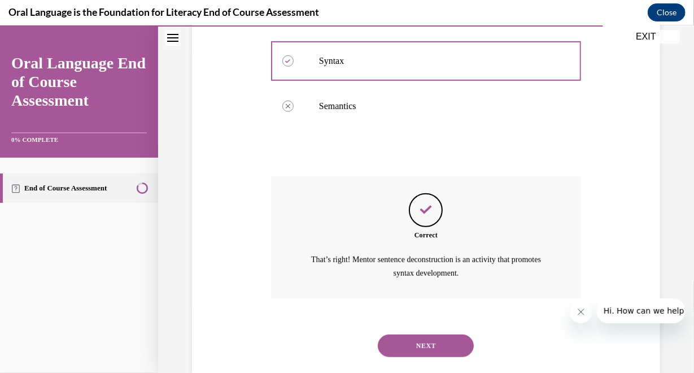
scroll to position [346, 0]
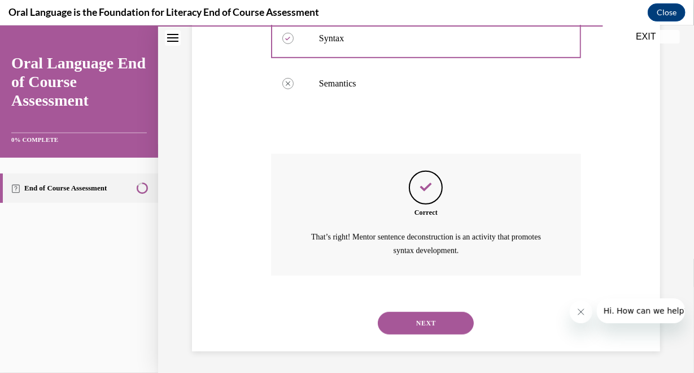
click at [424, 317] on button "NEXT" at bounding box center [426, 322] width 96 height 23
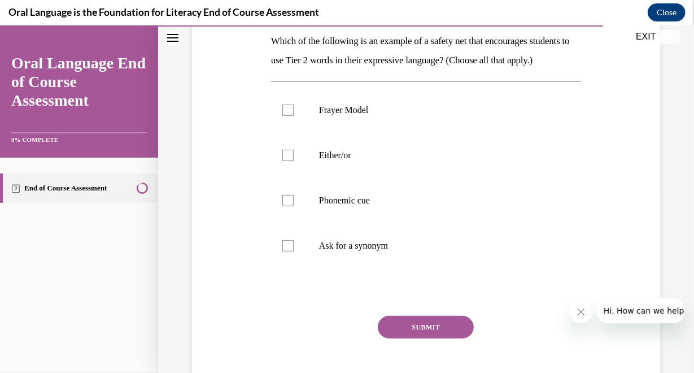
scroll to position [185, 0]
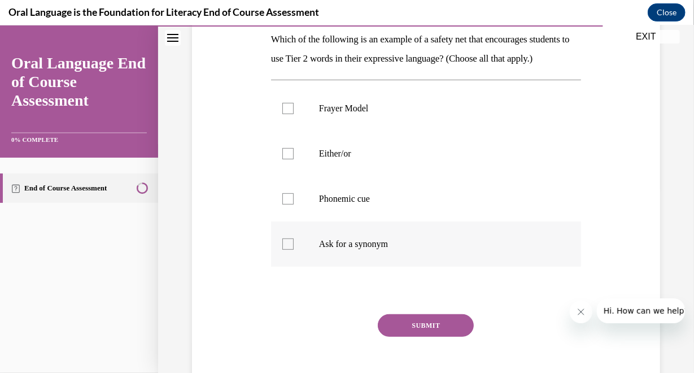
click at [286, 249] on div at bounding box center [287, 243] width 11 height 11
click at [286, 249] on input "Ask for a synonym" at bounding box center [287, 243] width 11 height 11
checkbox input "true"
click at [288, 204] on div at bounding box center [287, 198] width 11 height 11
click at [288, 204] on input "Phonemic cue" at bounding box center [287, 198] width 11 height 11
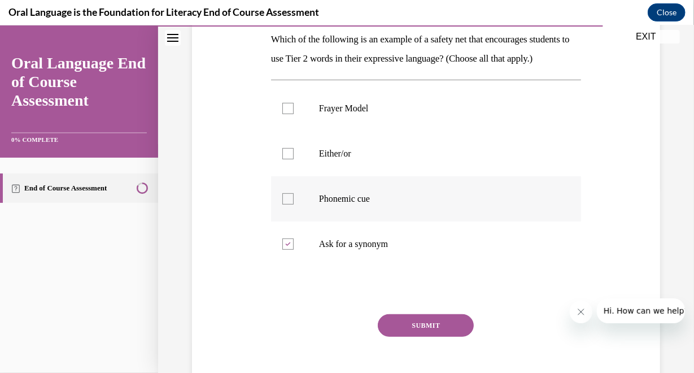
checkbox input "true"
click at [288, 159] on div at bounding box center [287, 152] width 11 height 11
click at [288, 159] on input "Either/or" at bounding box center [287, 152] width 11 height 11
checkbox input "true"
click at [286, 114] on div at bounding box center [287, 107] width 11 height 11
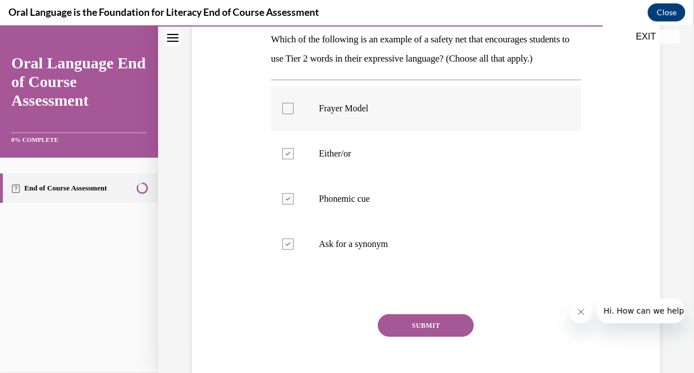
click at [286, 114] on input "Frayer Model" at bounding box center [287, 107] width 11 height 11
checkbox input "true"
click at [427, 336] on button "SUBMIT" at bounding box center [426, 325] width 96 height 23
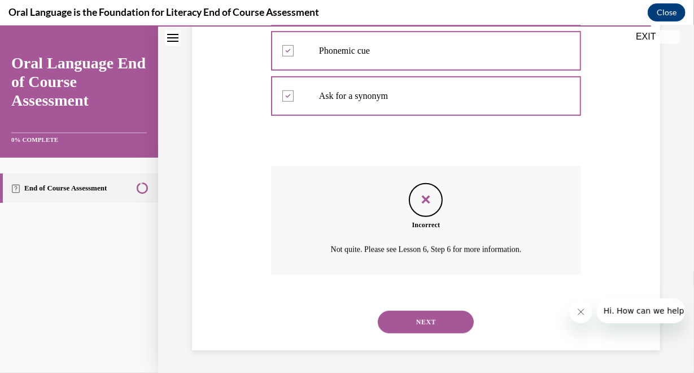
scroll to position [351, 0]
click at [428, 318] on button "NEXT" at bounding box center [426, 321] width 96 height 23
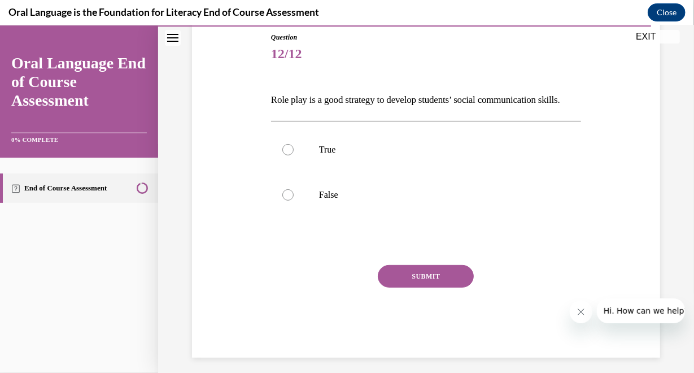
click at [428, 318] on div "SUBMIT" at bounding box center [426, 292] width 310 height 56
click at [288, 155] on div at bounding box center [287, 148] width 11 height 11
click at [288, 155] on input "True" at bounding box center [287, 148] width 11 height 11
radio input "true"
click at [417, 287] on button "SUBMIT" at bounding box center [426, 275] width 96 height 23
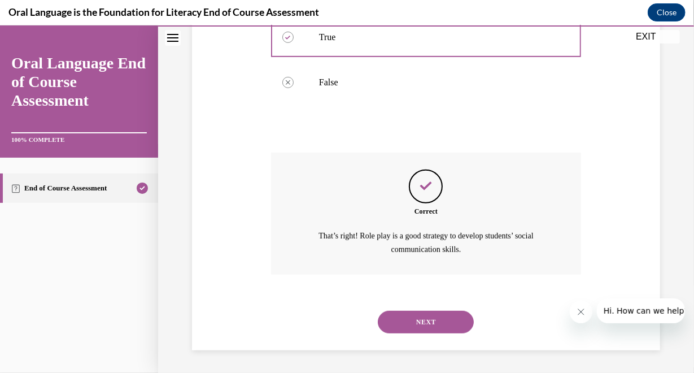
scroll to position [255, 0]
click at [421, 325] on button "NEXT" at bounding box center [426, 321] width 96 height 23
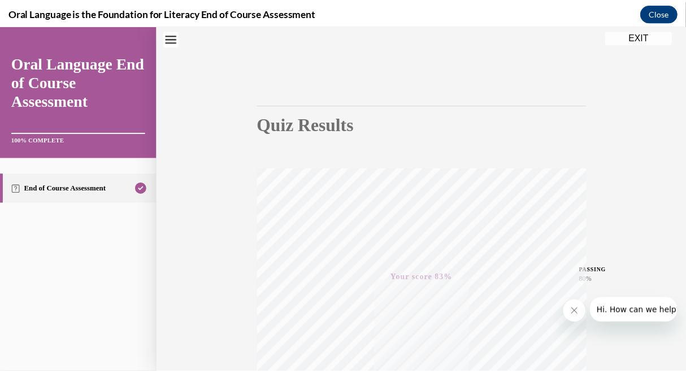
scroll to position [0, 0]
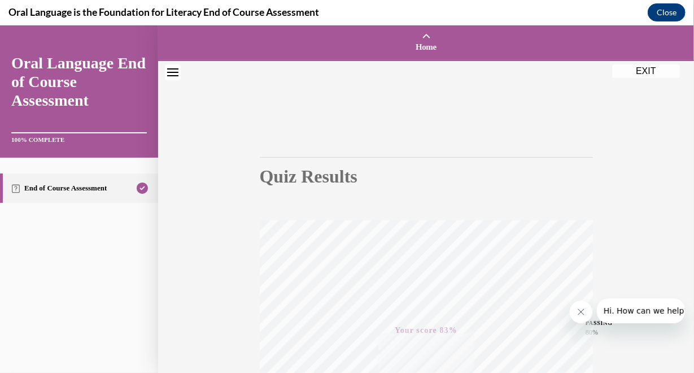
click at [649, 67] on button "EXIT" at bounding box center [646, 71] width 68 height 14
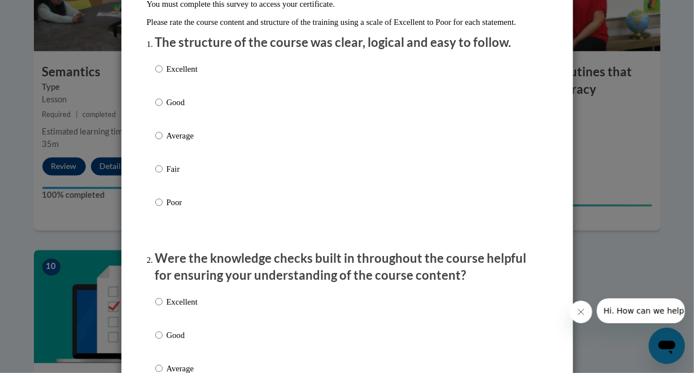
scroll to position [123, 0]
click at [155, 76] on input "Excellent" at bounding box center [158, 69] width 7 height 12
radio input "true"
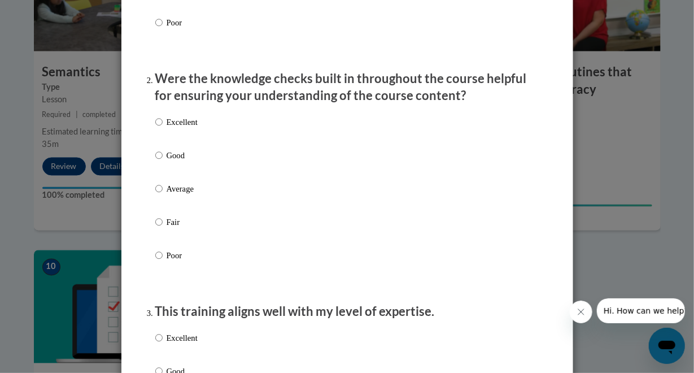
scroll to position [303, 0]
click at [155, 129] on input "Excellent" at bounding box center [158, 122] width 7 height 12
radio input "true"
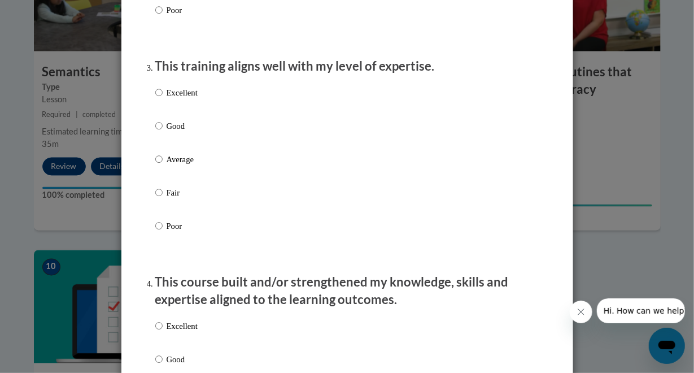
scroll to position [549, 0]
click at [155, 98] on input "Excellent" at bounding box center [158, 92] width 7 height 12
radio input "true"
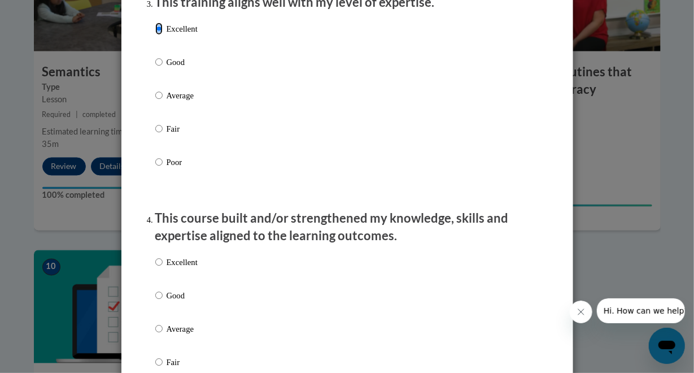
scroll to position [611, 0]
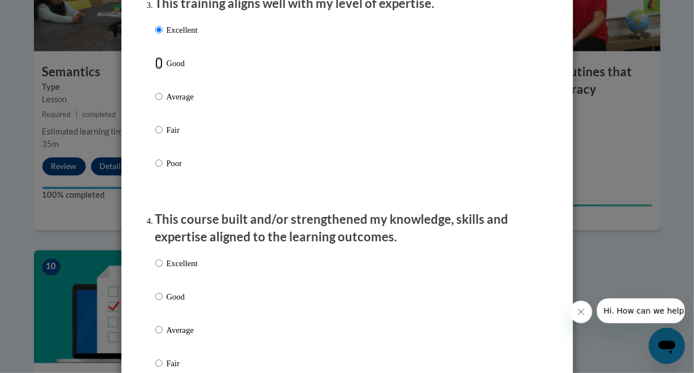
click at [155, 69] on input "Good" at bounding box center [158, 63] width 7 height 12
radio input "true"
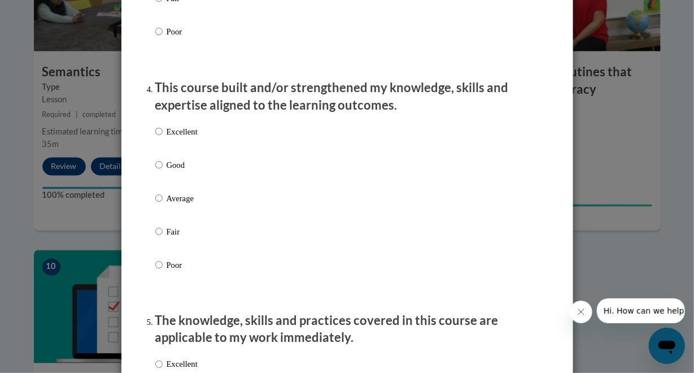
scroll to position [742, 0]
click at [155, 138] on input "Excellent" at bounding box center [158, 132] width 7 height 12
radio input "true"
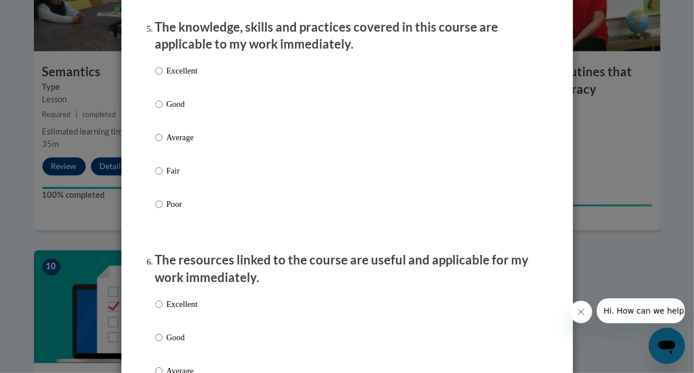
scroll to position [1037, 0]
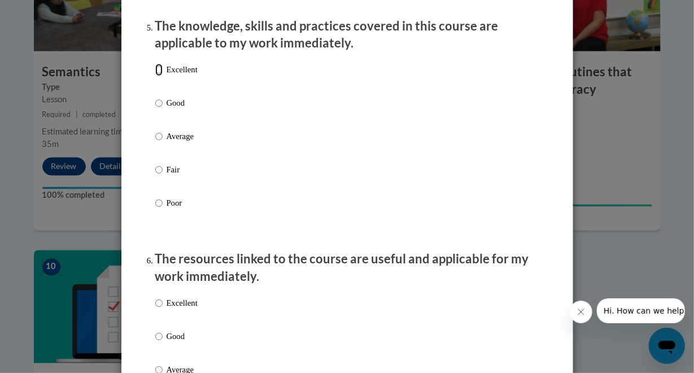
click at [155, 76] on input "Excellent" at bounding box center [158, 70] width 7 height 12
radio input "true"
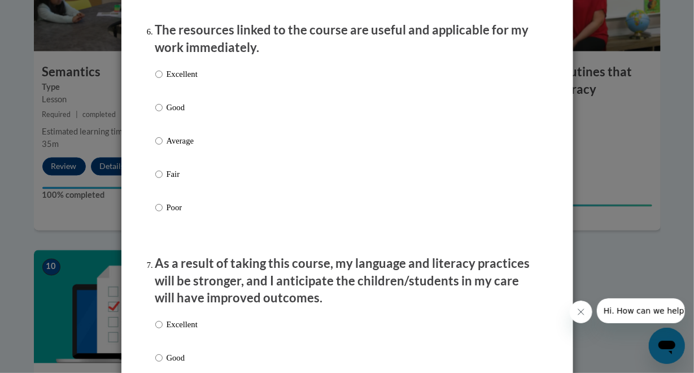
scroll to position [1269, 0]
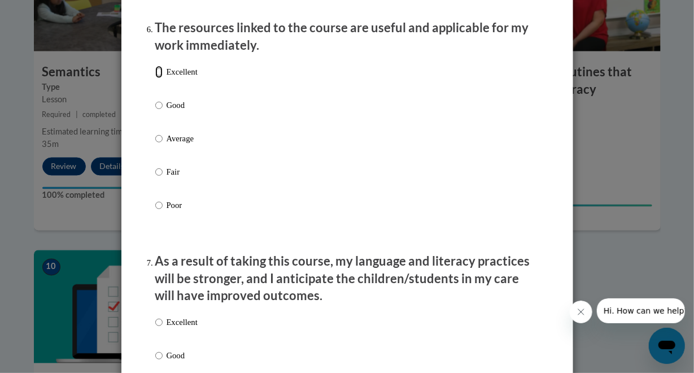
click at [155, 78] on input "Excellent" at bounding box center [158, 72] width 7 height 12
radio input "true"
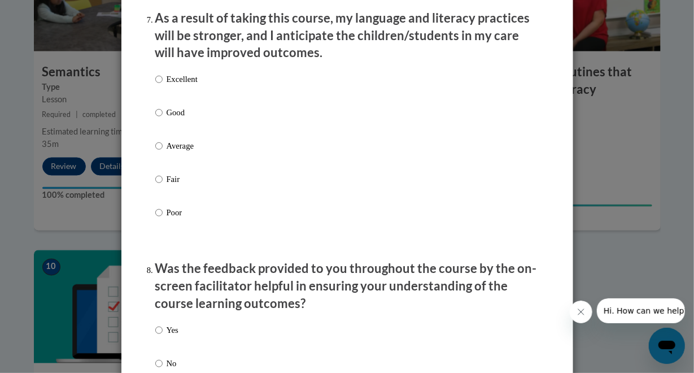
scroll to position [1512, 0]
click at [155, 85] on input "Excellent" at bounding box center [158, 78] width 7 height 12
radio input "true"
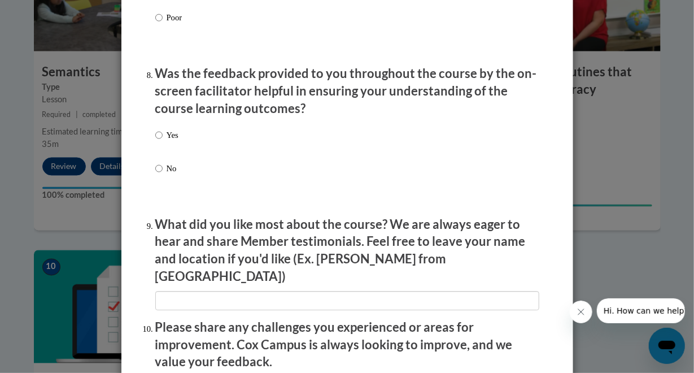
scroll to position [1705, 0]
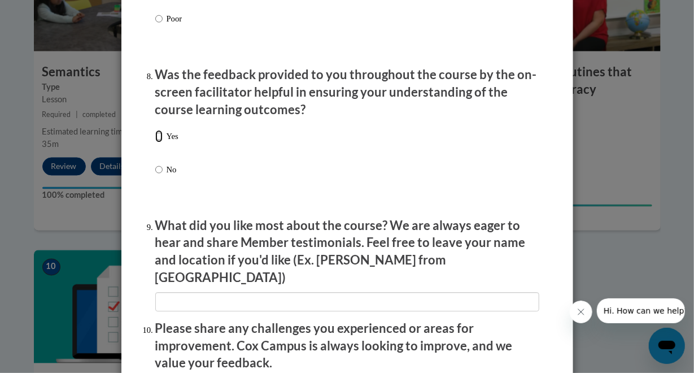
click at [155, 142] on input "Yes" at bounding box center [158, 136] width 7 height 12
radio input "true"
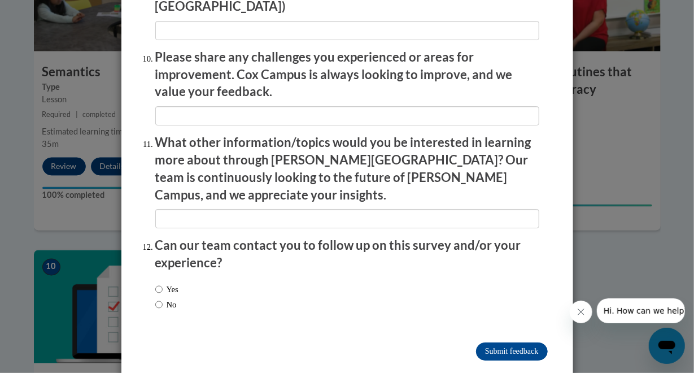
scroll to position [1974, 0]
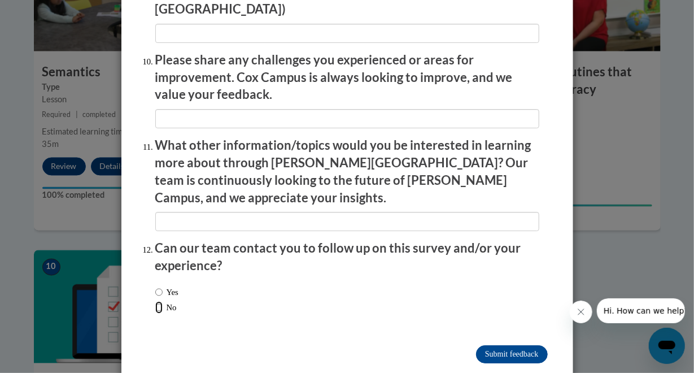
click at [155, 301] on input "No" at bounding box center [158, 307] width 7 height 12
radio input "true"
click at [155, 286] on input "Yes" at bounding box center [158, 292] width 7 height 12
radio input "true"
click at [510, 345] on input "Submit feedback" at bounding box center [511, 354] width 71 height 18
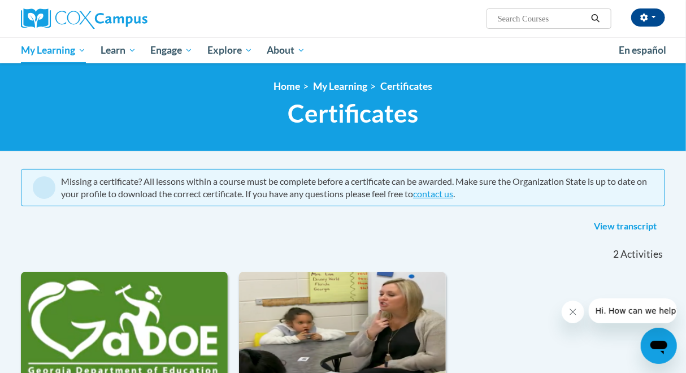
scroll to position [1, 0]
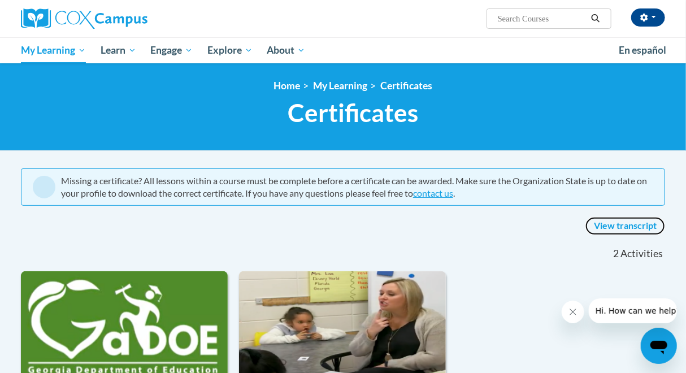
click at [626, 221] on link "View transcript" at bounding box center [625, 226] width 80 height 18
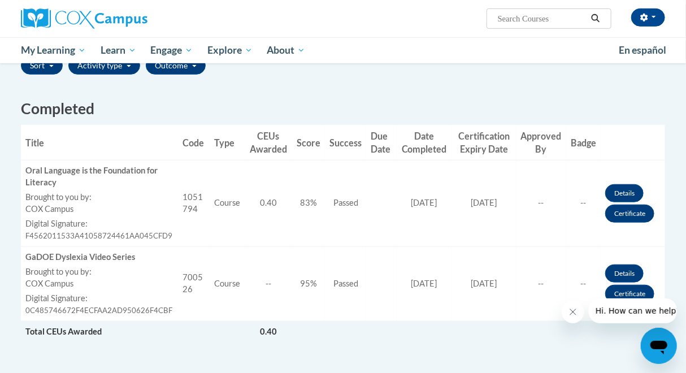
scroll to position [278, 0]
click at [626, 208] on link "Certificate" at bounding box center [629, 213] width 49 height 18
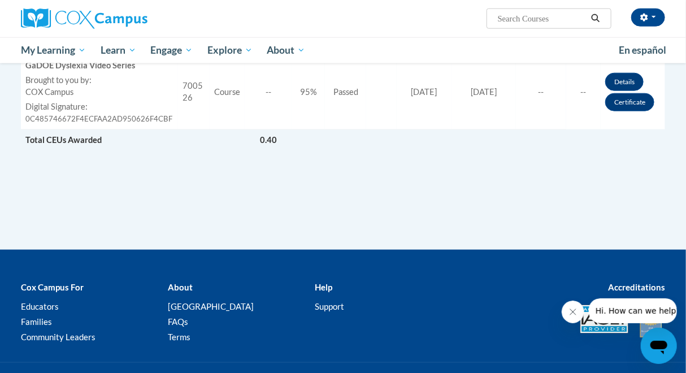
scroll to position [530, 0]
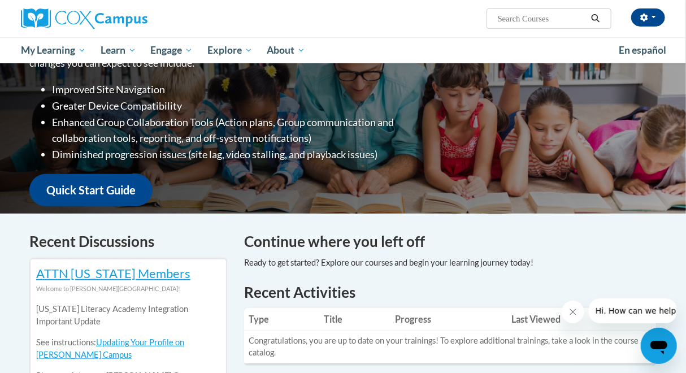
scroll to position [183, 0]
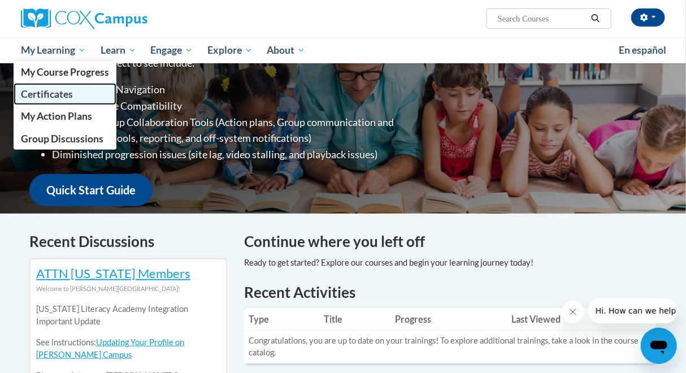
click at [45, 89] on span "Certificates" at bounding box center [47, 94] width 52 height 12
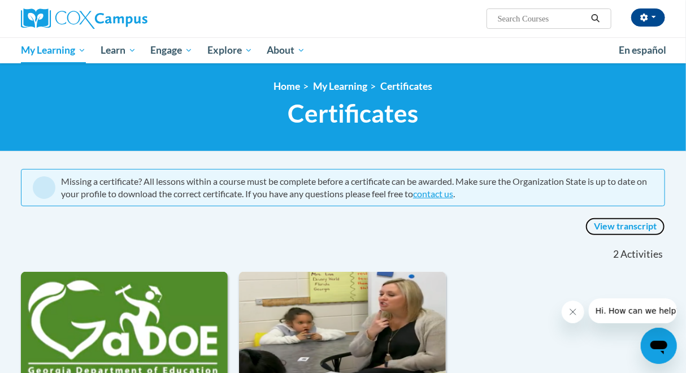
click at [633, 220] on link "View transcript" at bounding box center [625, 226] width 80 height 18
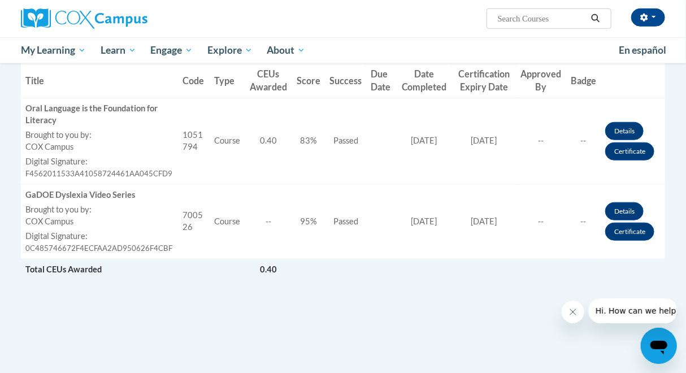
scroll to position [339, 0]
click at [627, 232] on link "Certificate" at bounding box center [629, 232] width 49 height 18
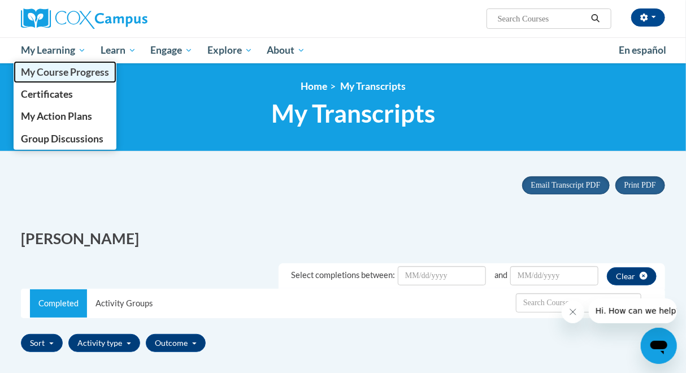
click at [54, 69] on span "My Course Progress" at bounding box center [65, 72] width 88 height 12
